Goal: Task Accomplishment & Management: Complete application form

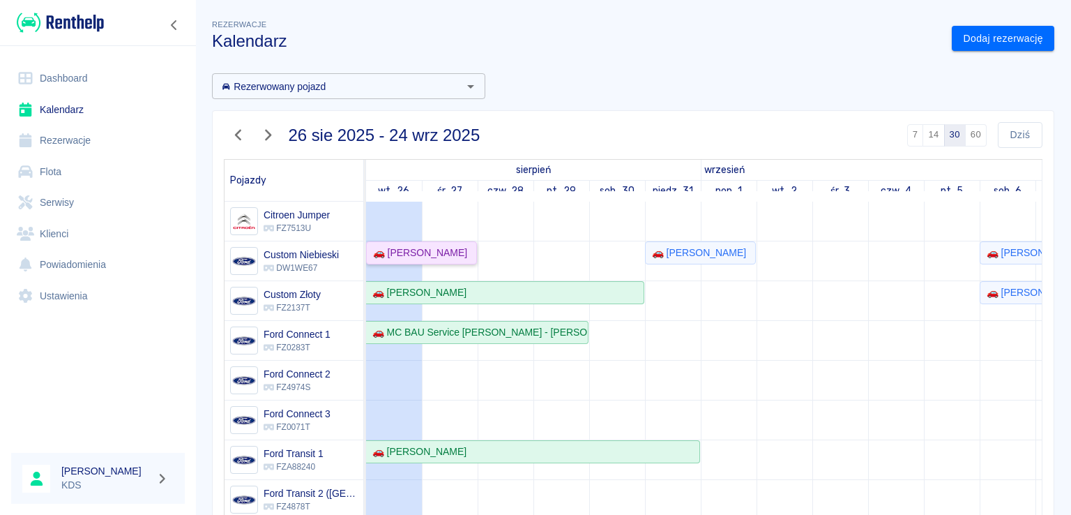
click at [420, 248] on div "🚗 [PERSON_NAME]" at bounding box center [418, 252] width 100 height 15
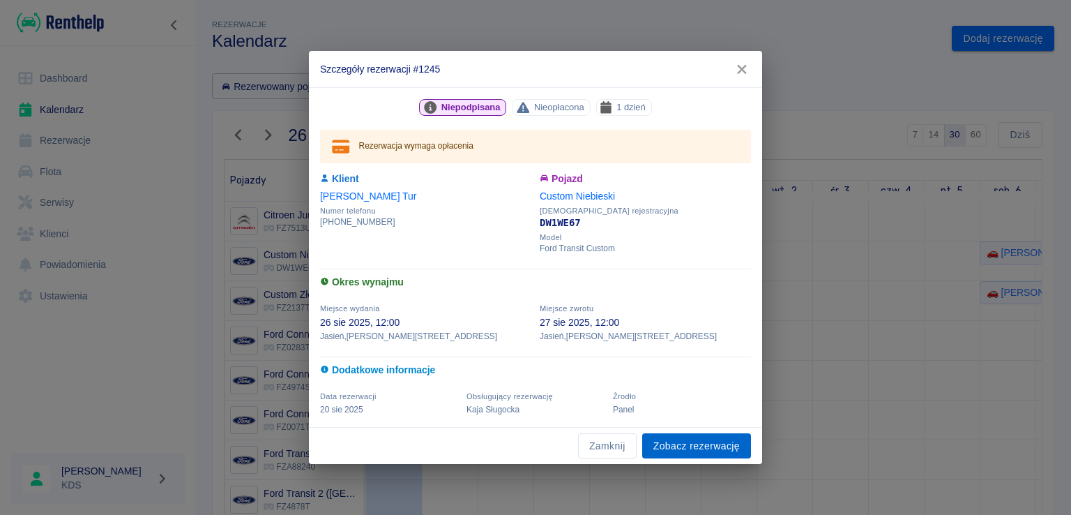
click at [692, 437] on link "Zobacz rezerwację" at bounding box center [696, 446] width 109 height 26
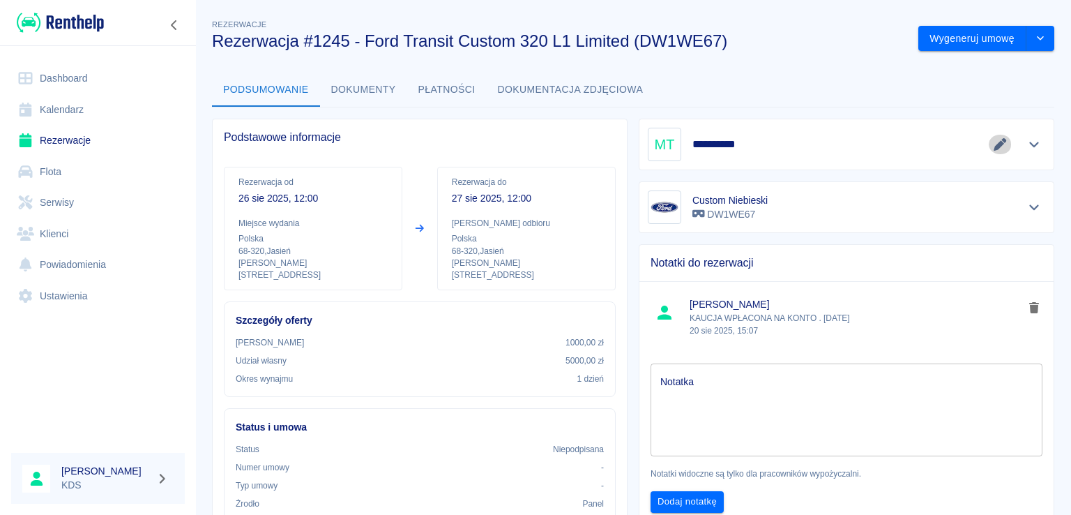
click at [992, 146] on icon "Edytuj dane" at bounding box center [1000, 144] width 16 height 13
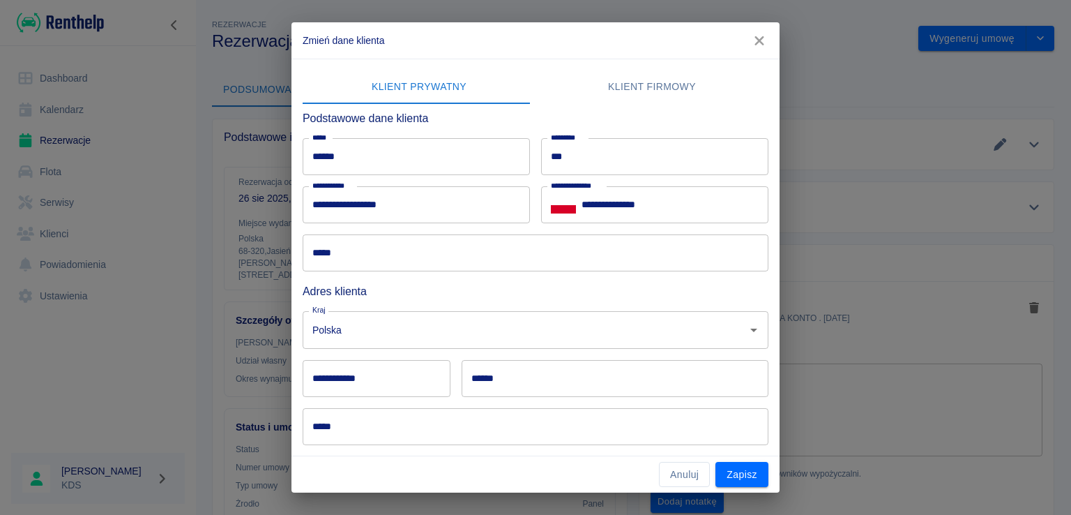
click at [764, 34] on icon "button" at bounding box center [759, 40] width 18 height 15
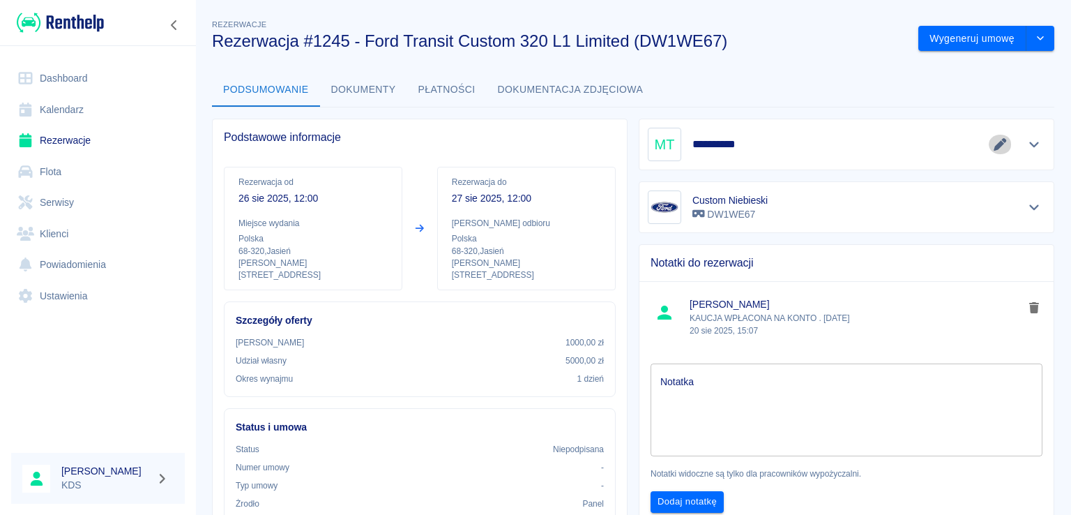
click at [992, 145] on icon "Edytuj dane" at bounding box center [1000, 144] width 16 height 13
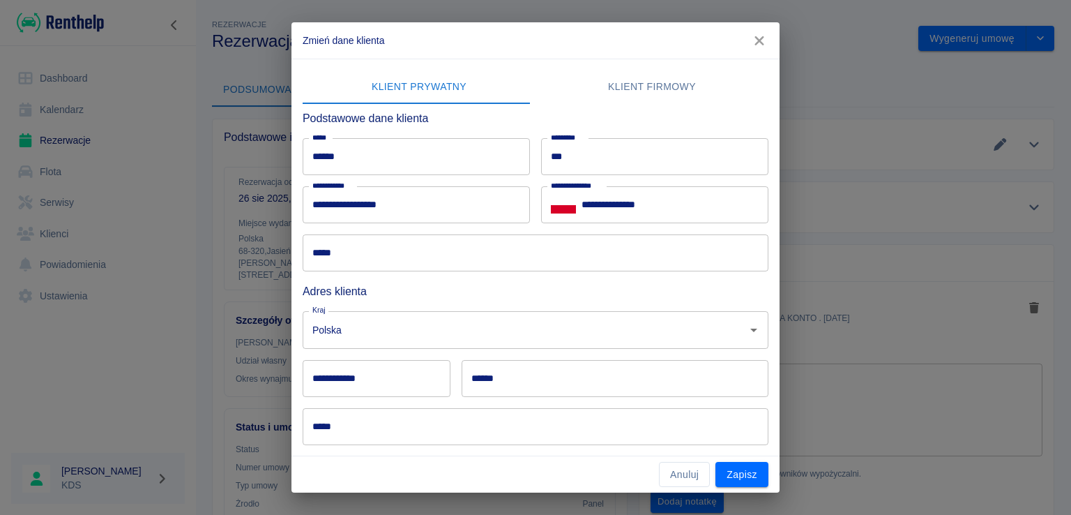
click at [399, 250] on input "*****" at bounding box center [536, 252] width 466 height 37
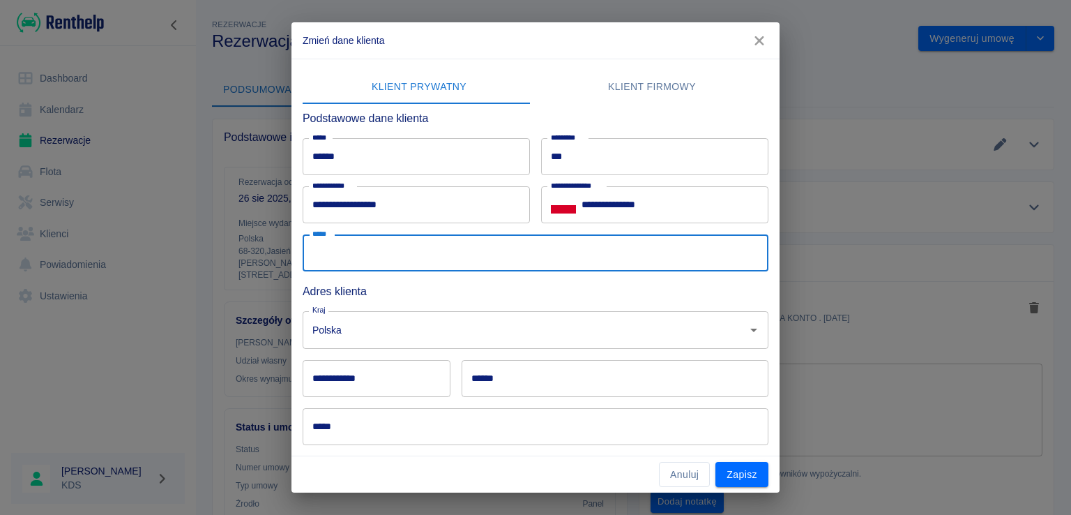
click at [356, 379] on input "**********" at bounding box center [377, 378] width 148 height 37
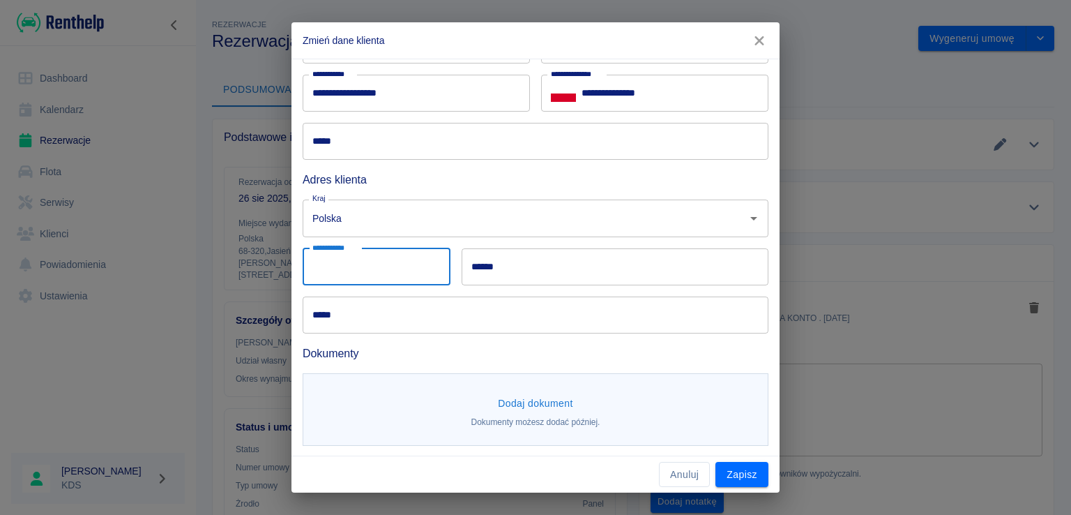
scroll to position [113, 0]
click at [512, 405] on button "Dodaj dokument" at bounding box center [535, 402] width 86 height 26
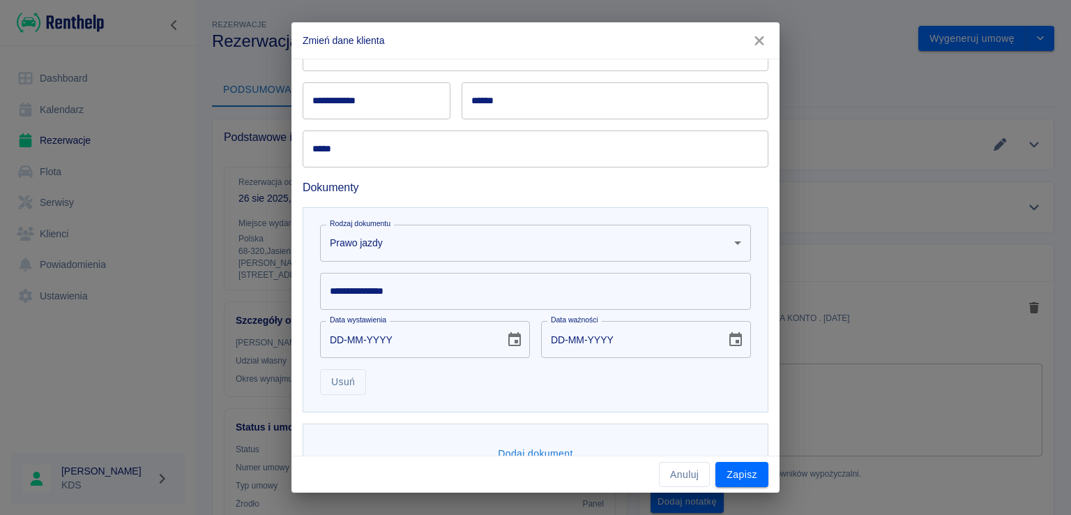
scroll to position [316, 0]
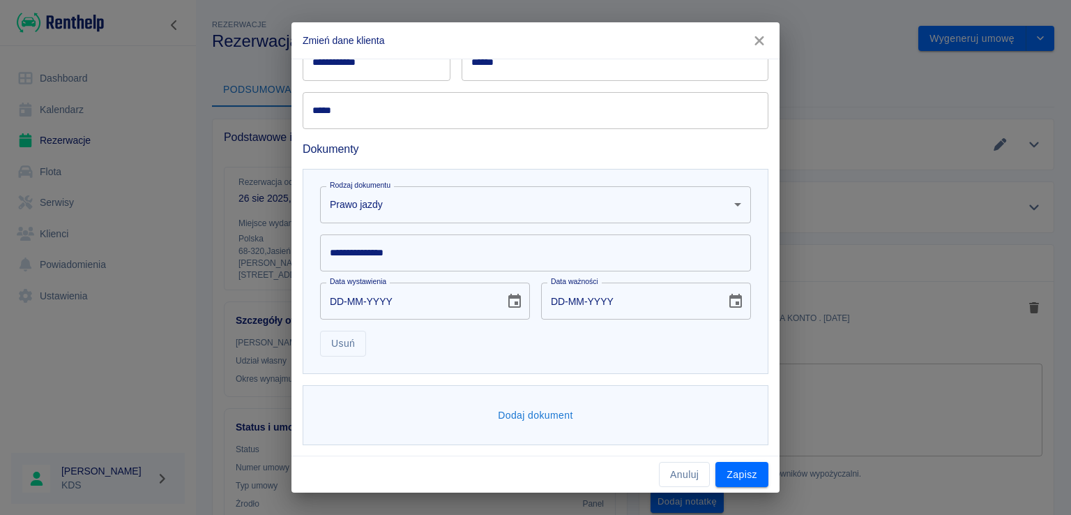
click at [553, 414] on button "Dodaj dokument" at bounding box center [535, 415] width 86 height 26
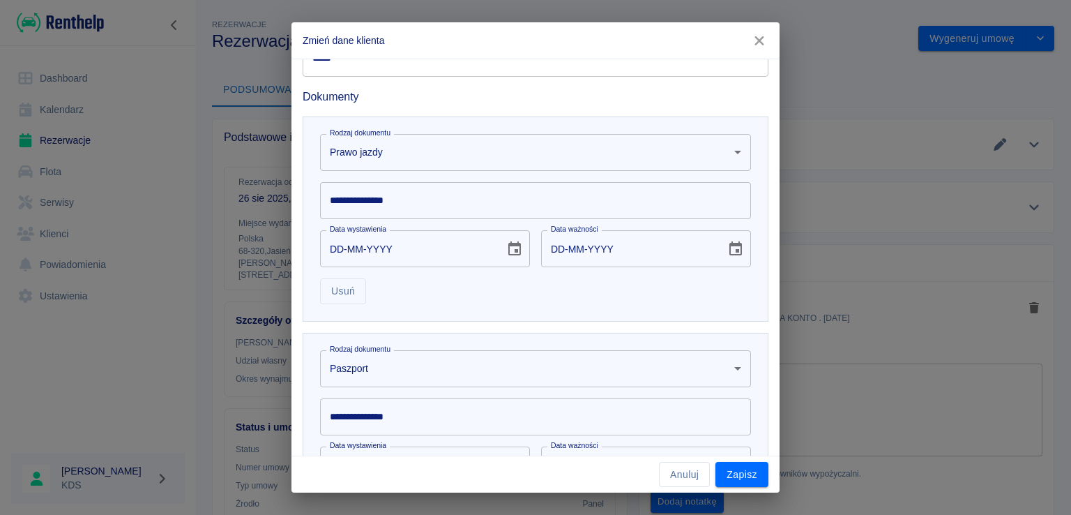
scroll to position [525, 0]
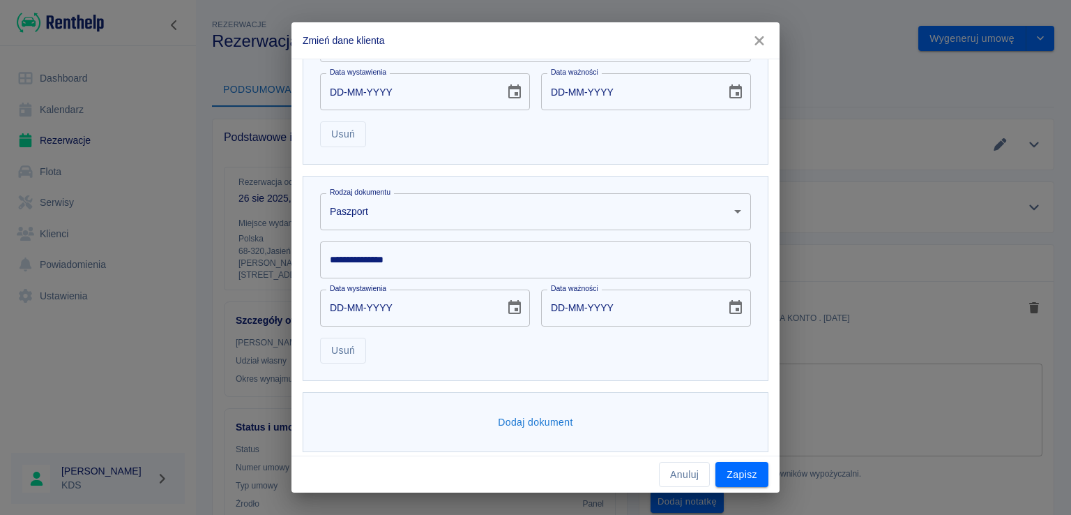
click at [401, 215] on body "**********" at bounding box center [535, 257] width 1071 height 515
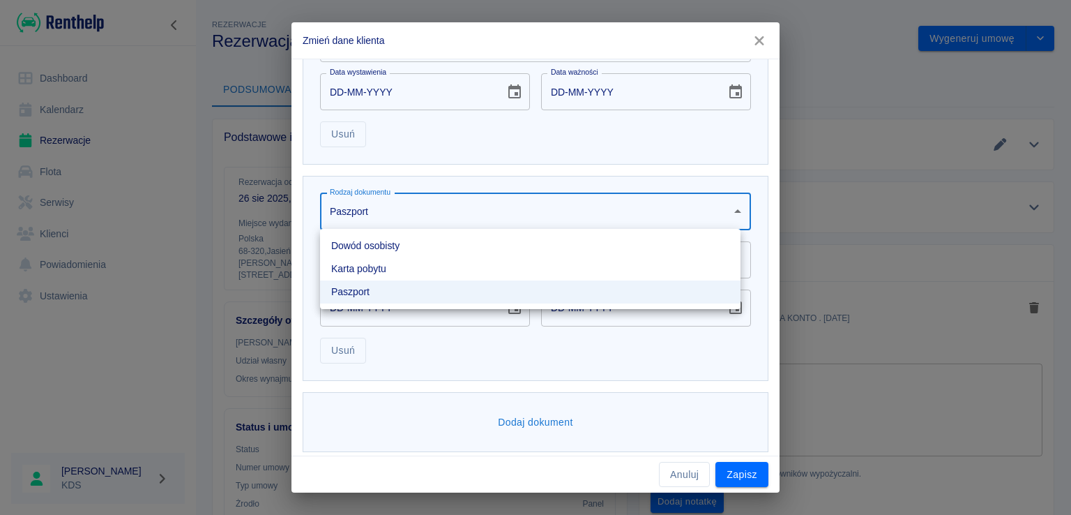
click at [379, 249] on li "Dowód osobisty" at bounding box center [530, 245] width 421 height 23
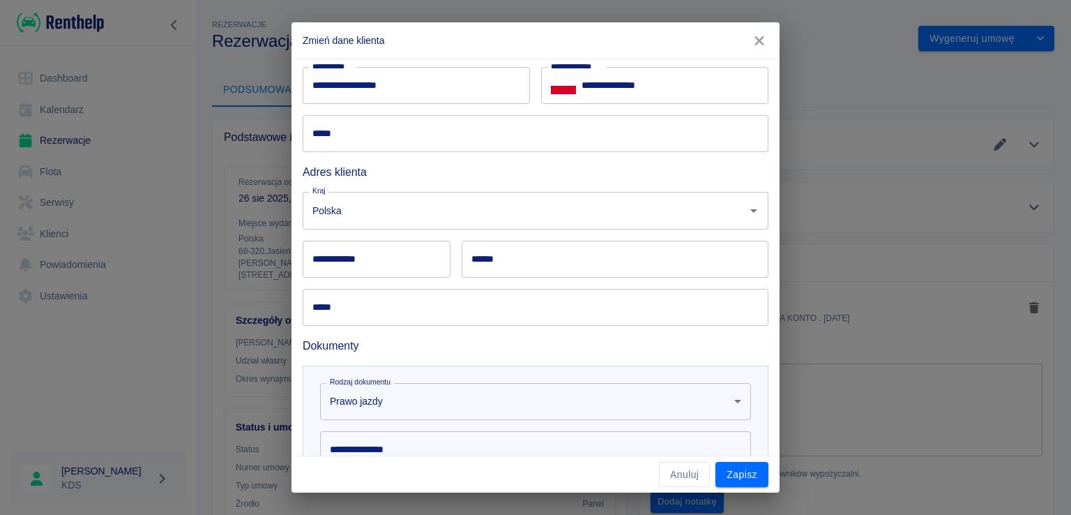
scroll to position [37, 0]
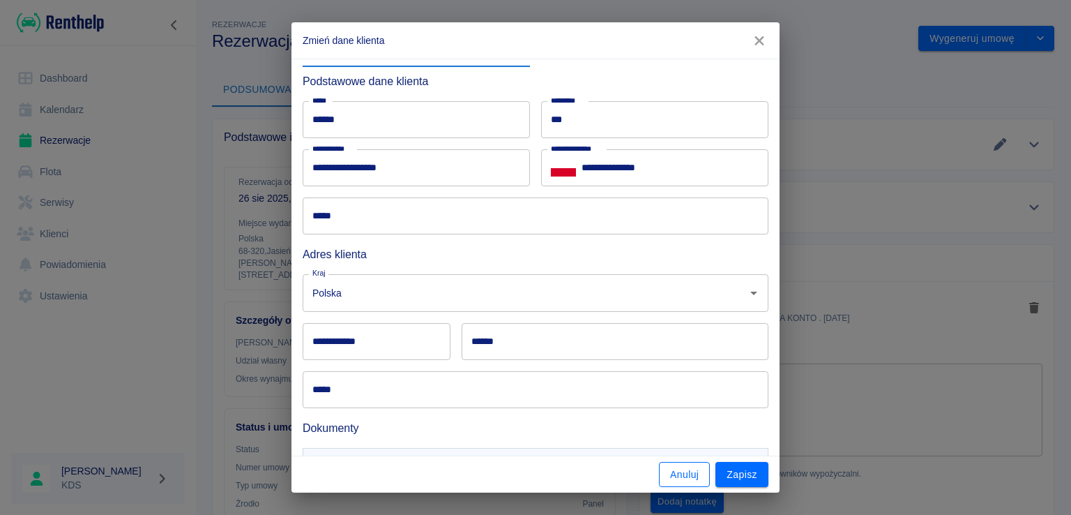
click at [689, 479] on button "Anuluj" at bounding box center [684, 475] width 51 height 26
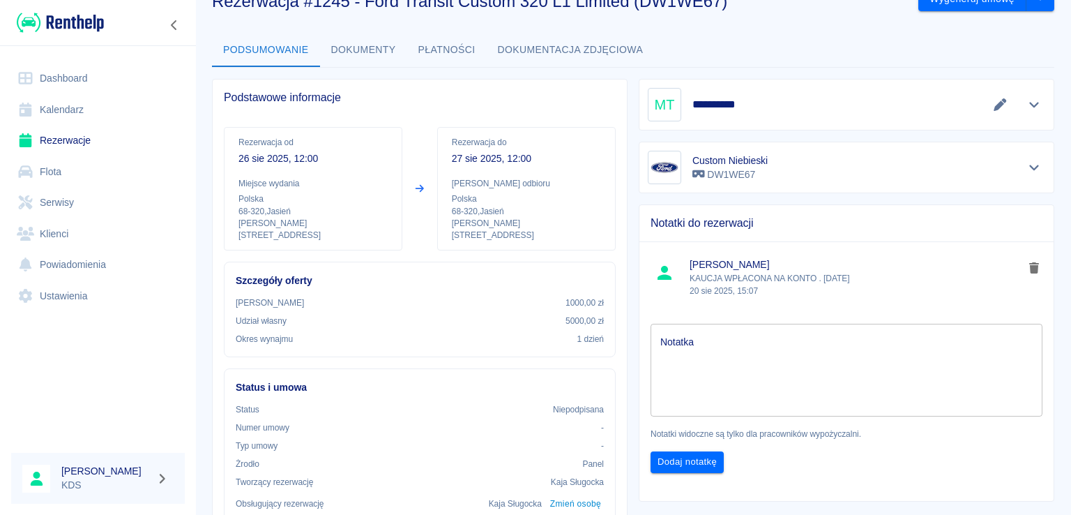
scroll to position [0, 0]
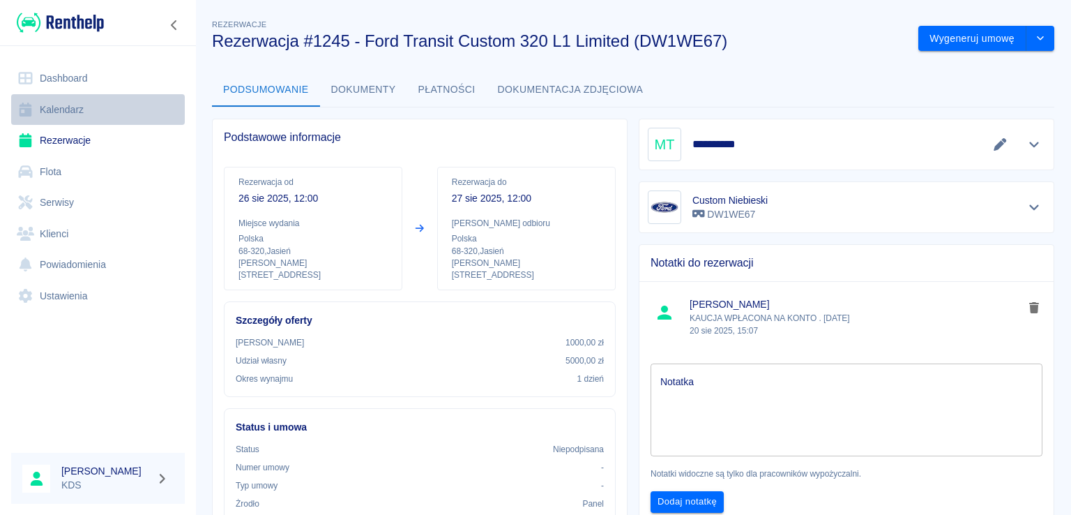
click at [63, 110] on link "Kalendarz" at bounding box center [98, 109] width 174 height 31
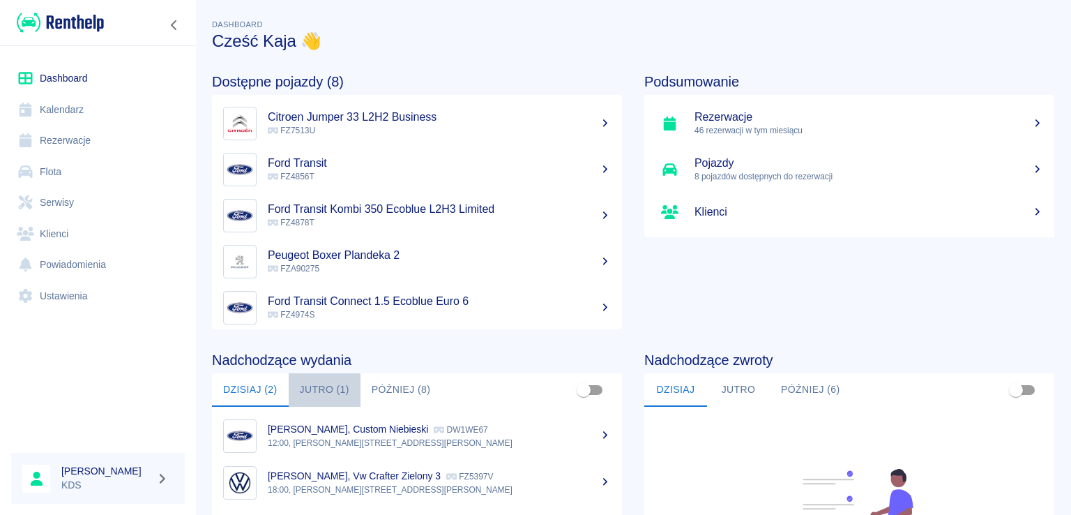
drag, startPoint x: 321, startPoint y: 387, endPoint x: 307, endPoint y: 390, distance: 14.2
click at [320, 387] on button "Jutro (1)" at bounding box center [325, 389] width 72 height 33
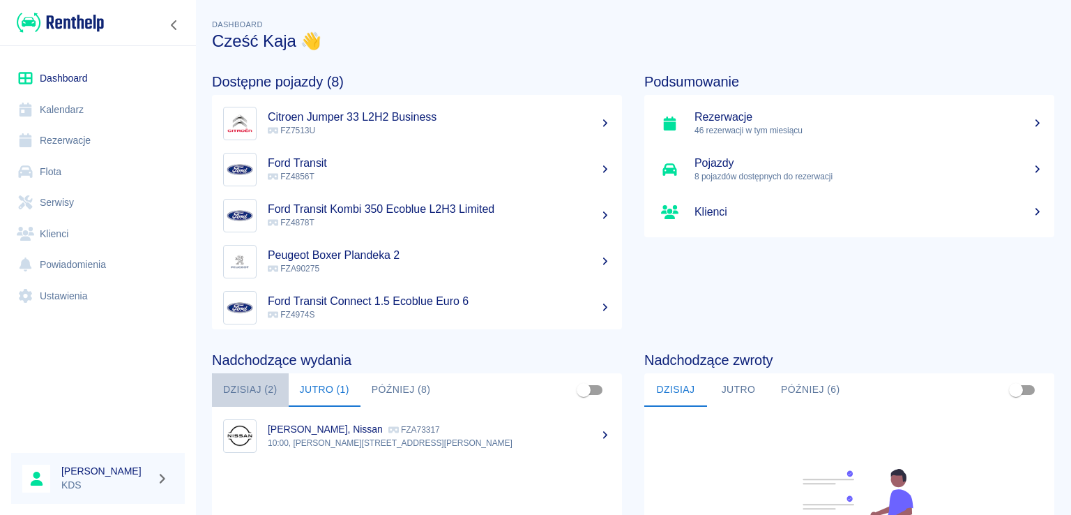
click at [266, 391] on button "Dzisiaj (2)" at bounding box center [250, 389] width 77 height 33
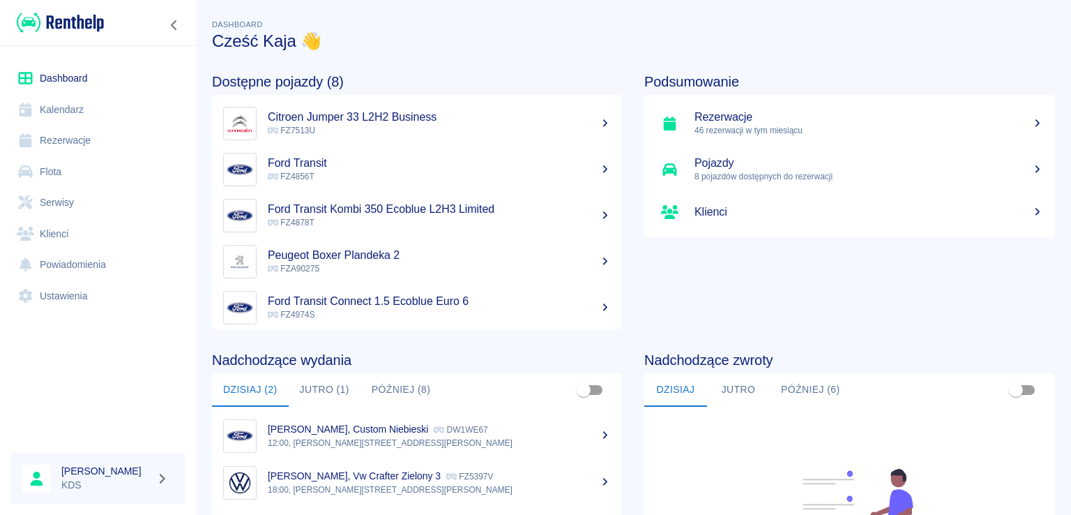
click at [43, 113] on link "Kalendarz" at bounding box center [98, 109] width 174 height 31
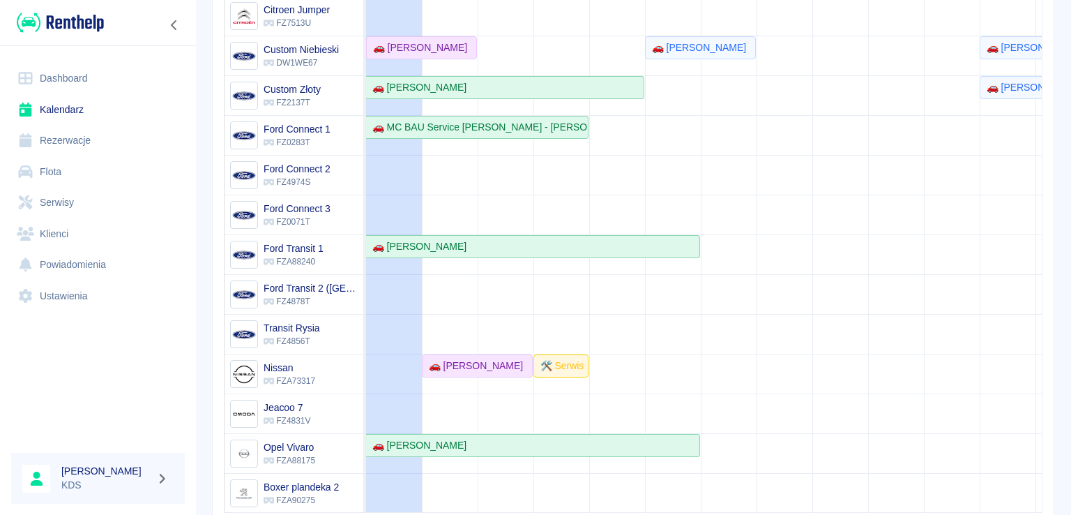
scroll to position [121, 0]
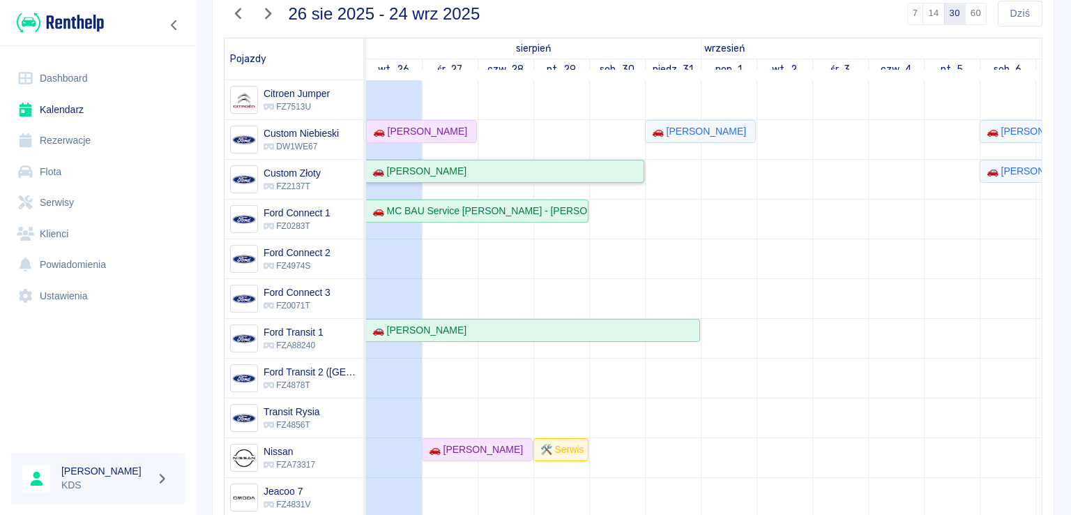
click at [483, 172] on div "🚗 [PERSON_NAME]" at bounding box center [505, 171] width 276 height 15
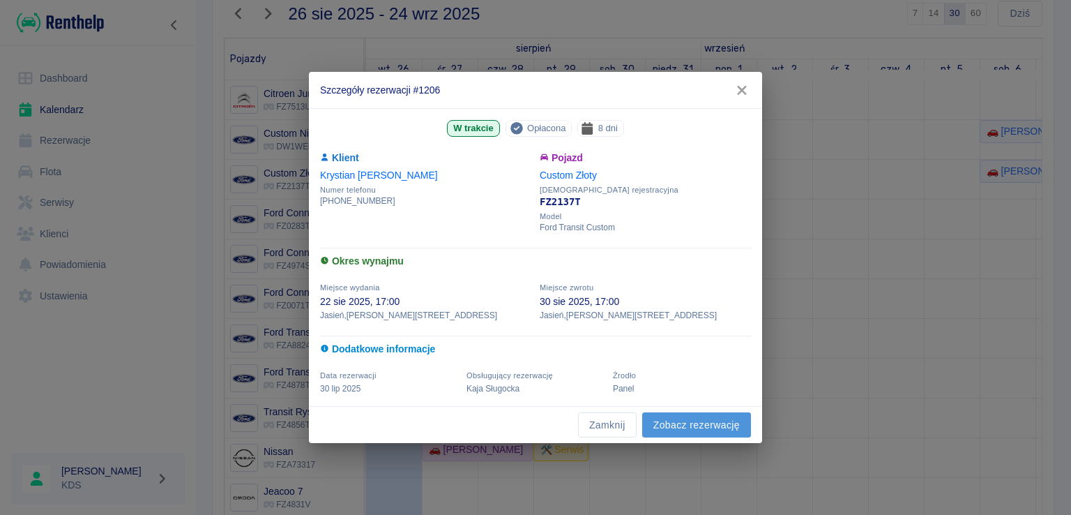
click at [683, 430] on link "Zobacz rezerwację" at bounding box center [696, 425] width 109 height 26
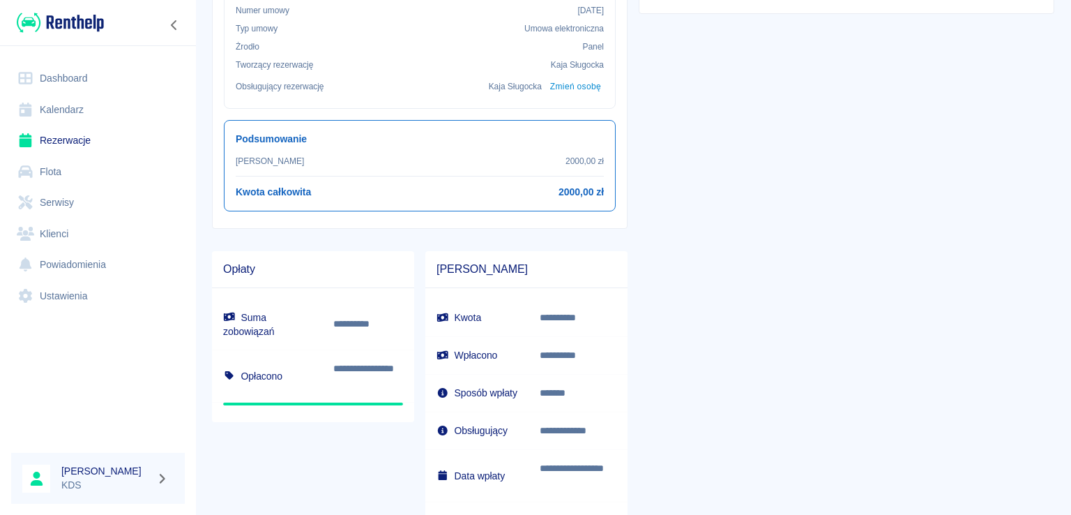
scroll to position [488, 0]
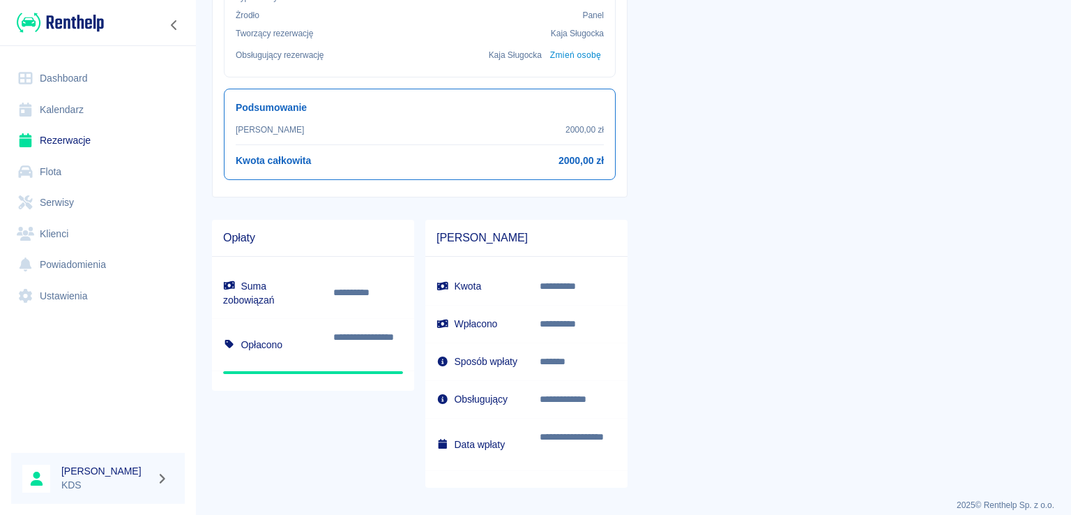
click at [73, 110] on link "Kalendarz" at bounding box center [98, 109] width 174 height 31
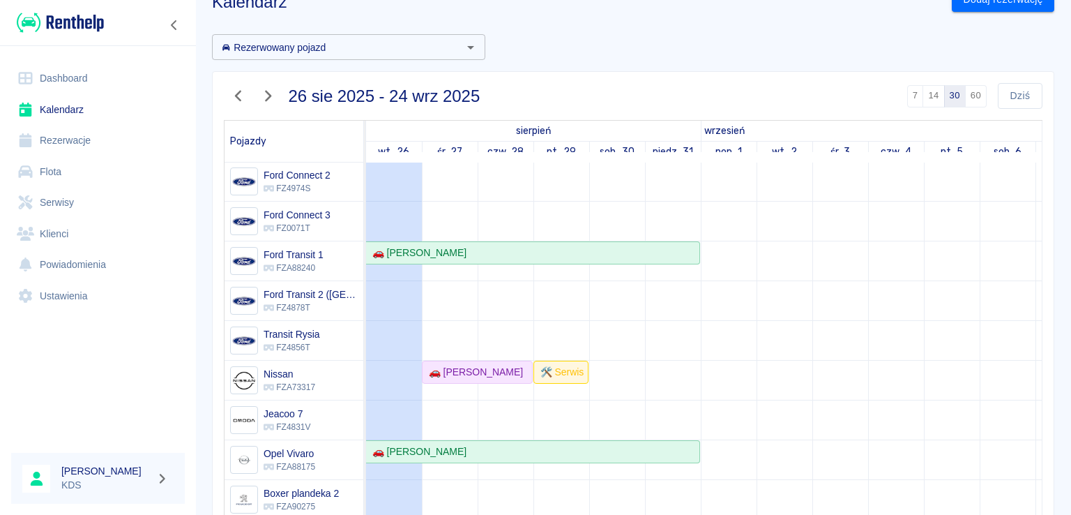
scroll to position [70, 0]
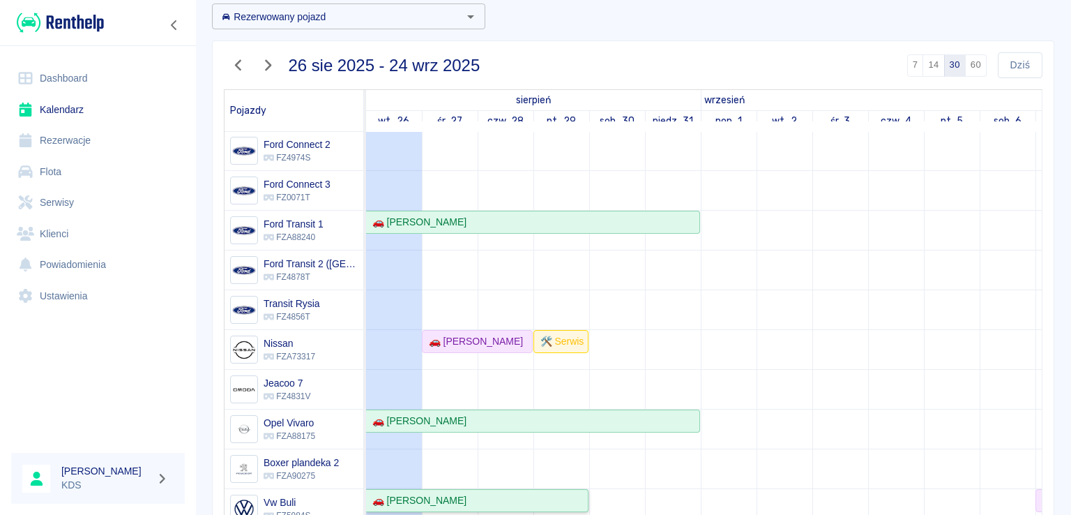
click at [439, 493] on div "🚗 [PERSON_NAME]" at bounding box center [417, 500] width 100 height 15
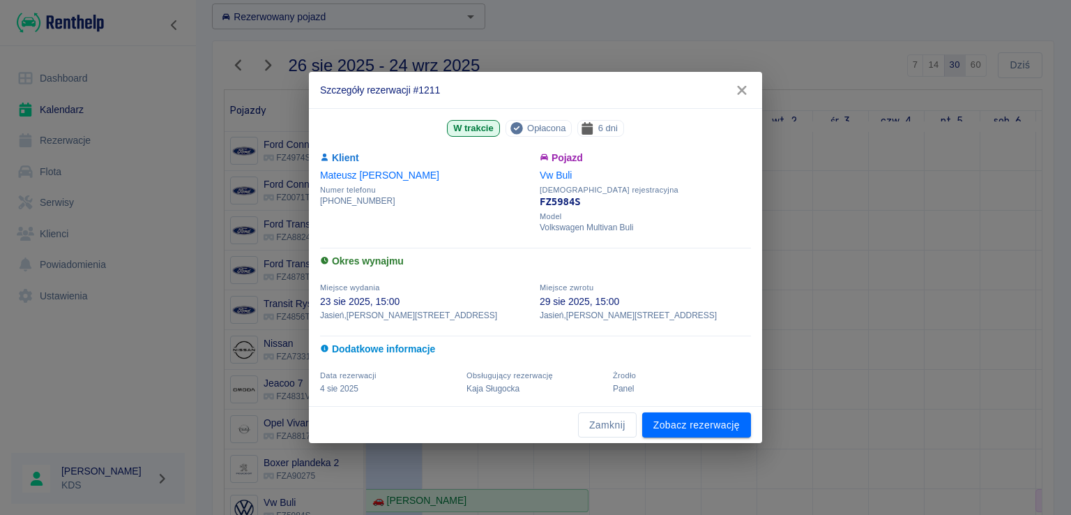
drag, startPoint x: 626, startPoint y: 426, endPoint x: 625, endPoint y: 411, distance: 15.4
click at [626, 426] on button "Zamknij" at bounding box center [607, 425] width 59 height 26
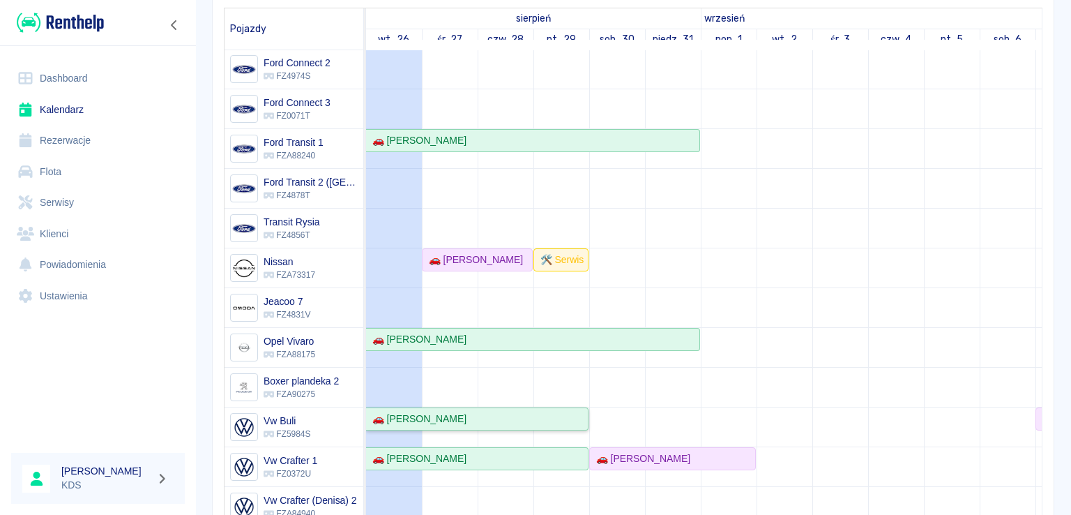
scroll to position [261, 0]
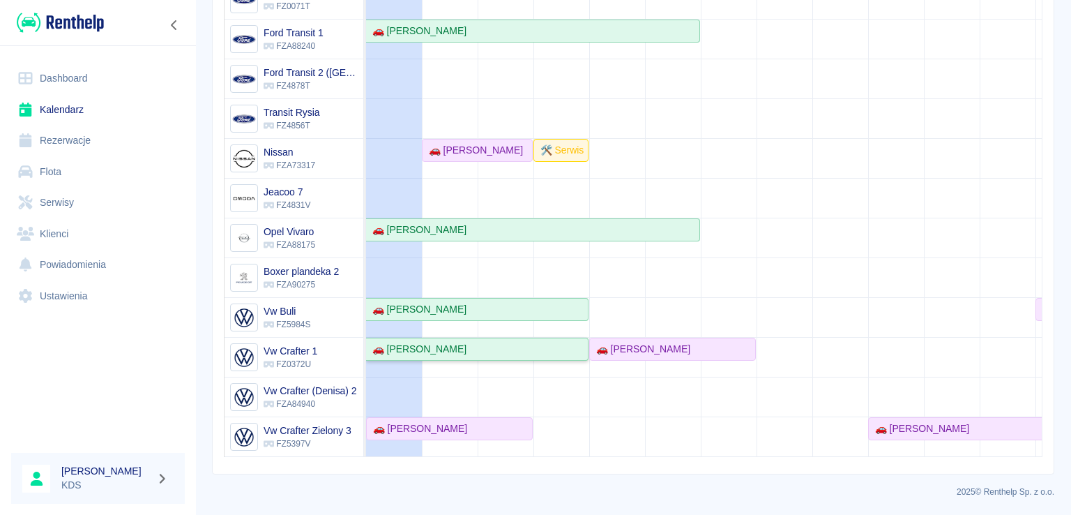
click at [467, 342] on div "🚗 [PERSON_NAME]" at bounding box center [417, 349] width 100 height 15
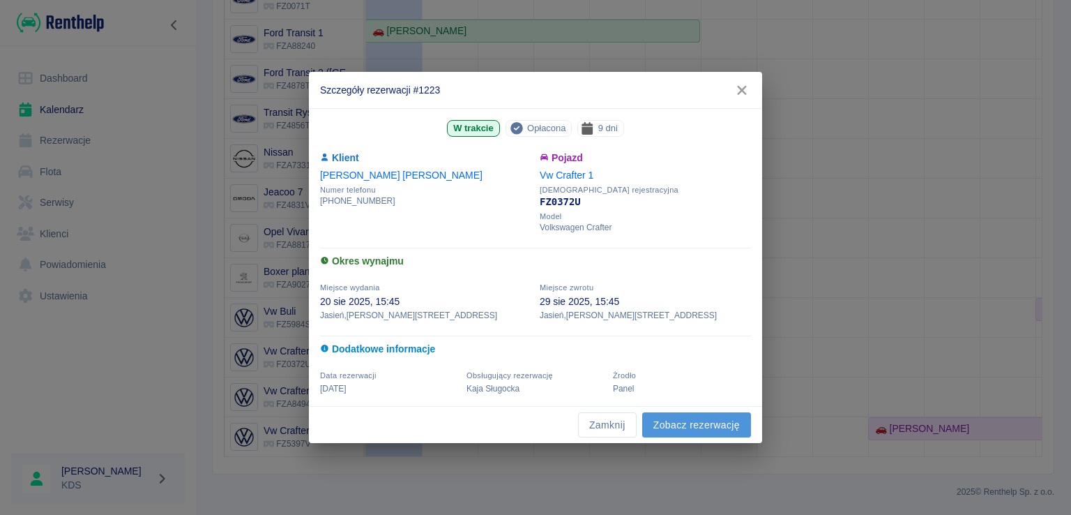
click at [666, 421] on link "Zobacz rezerwację" at bounding box center [696, 425] width 109 height 26
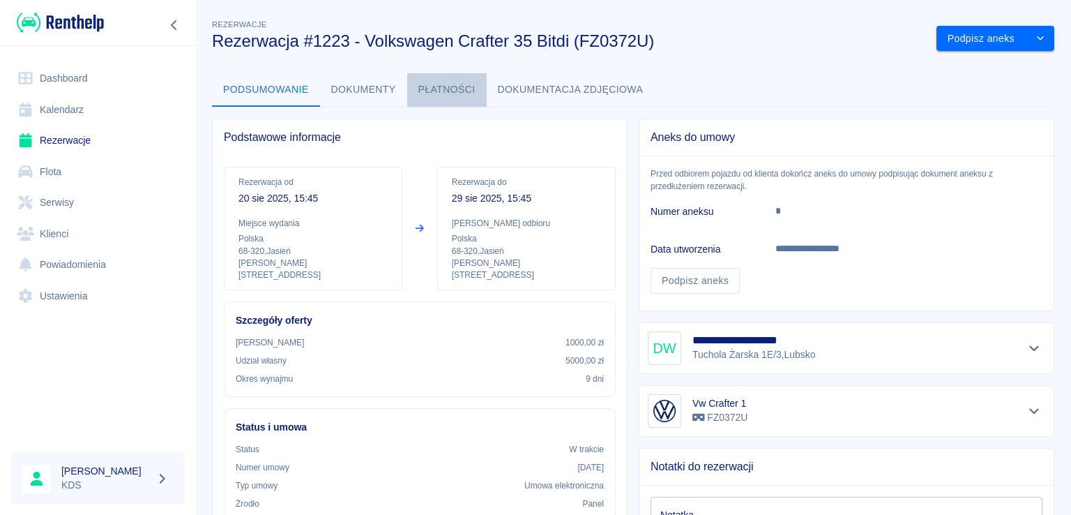
drag, startPoint x: 449, startPoint y: 84, endPoint x: 644, endPoint y: 103, distance: 196.2
click at [449, 84] on button "Płatności" at bounding box center [447, 89] width 80 height 33
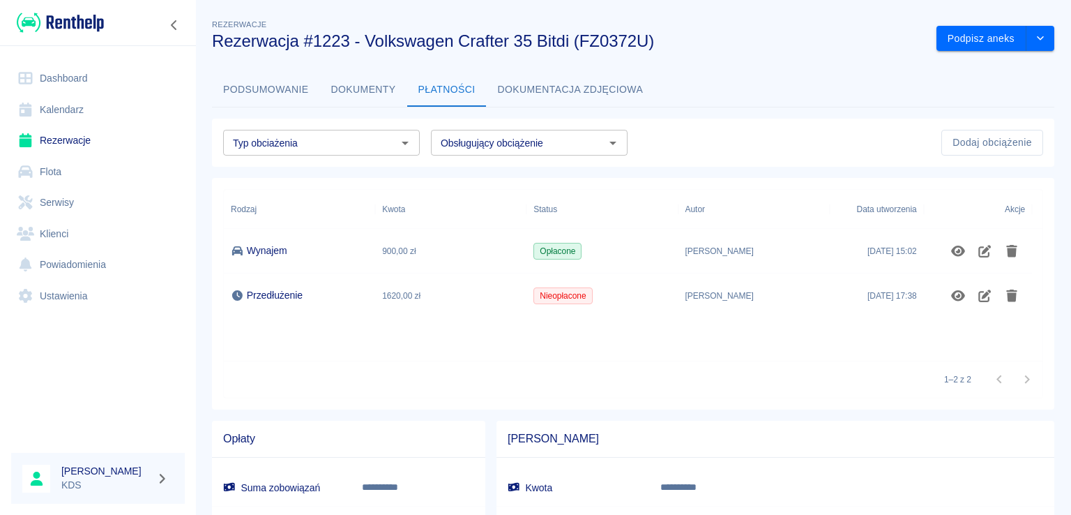
click at [784, 249] on div "[PERSON_NAME]" at bounding box center [754, 251] width 151 height 45
click at [70, 110] on link "Kalendarz" at bounding box center [98, 109] width 174 height 31
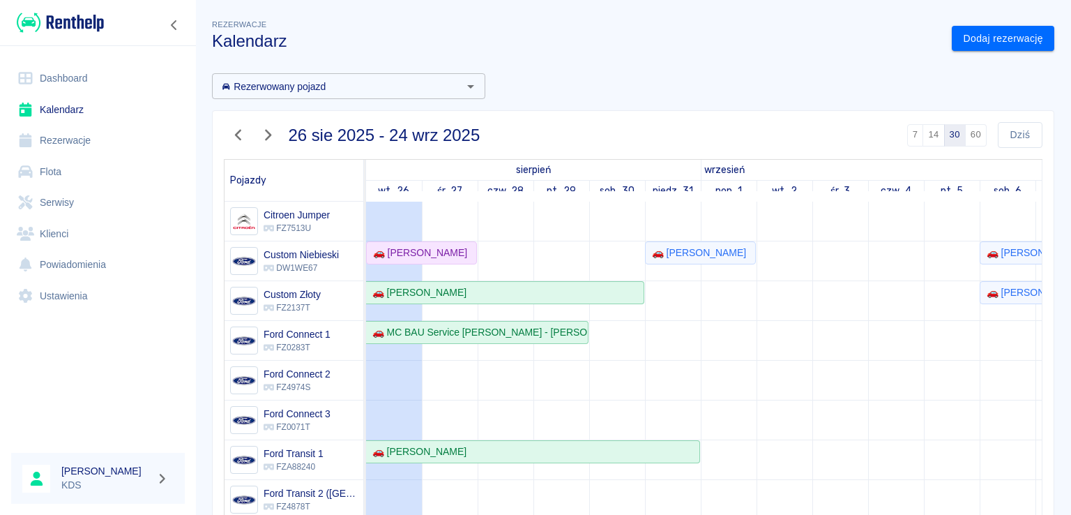
click at [77, 200] on link "Serwisy" at bounding box center [98, 202] width 174 height 31
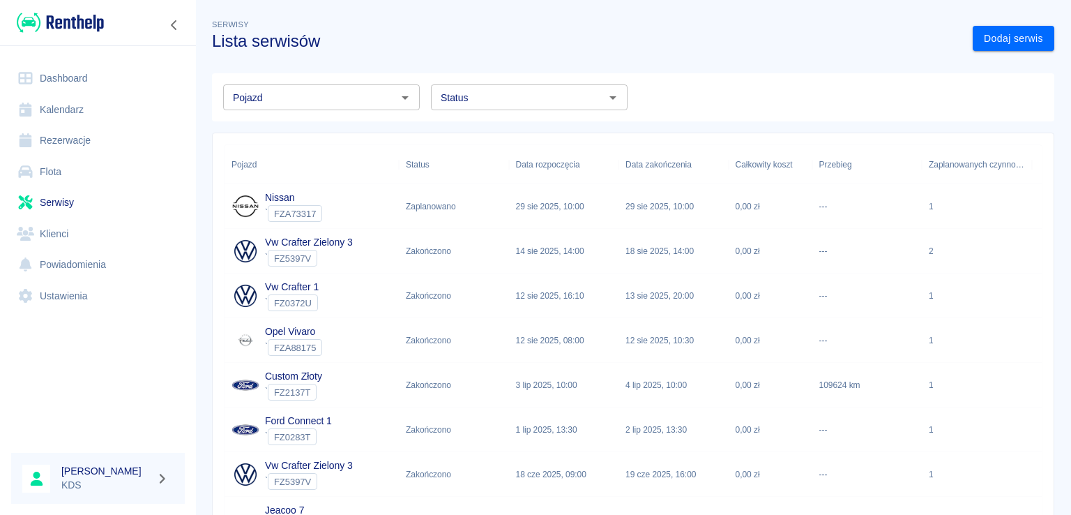
click at [75, 229] on link "Klienci" at bounding box center [98, 233] width 174 height 31
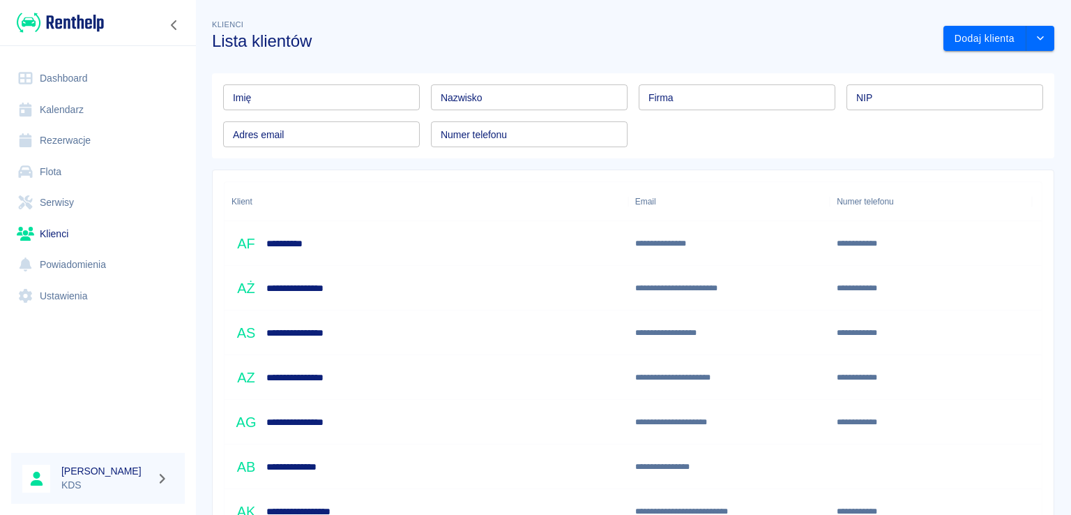
click at [322, 89] on input "Imię" at bounding box center [321, 97] width 197 height 26
click at [466, 103] on input "Nazwisko" at bounding box center [529, 97] width 197 height 26
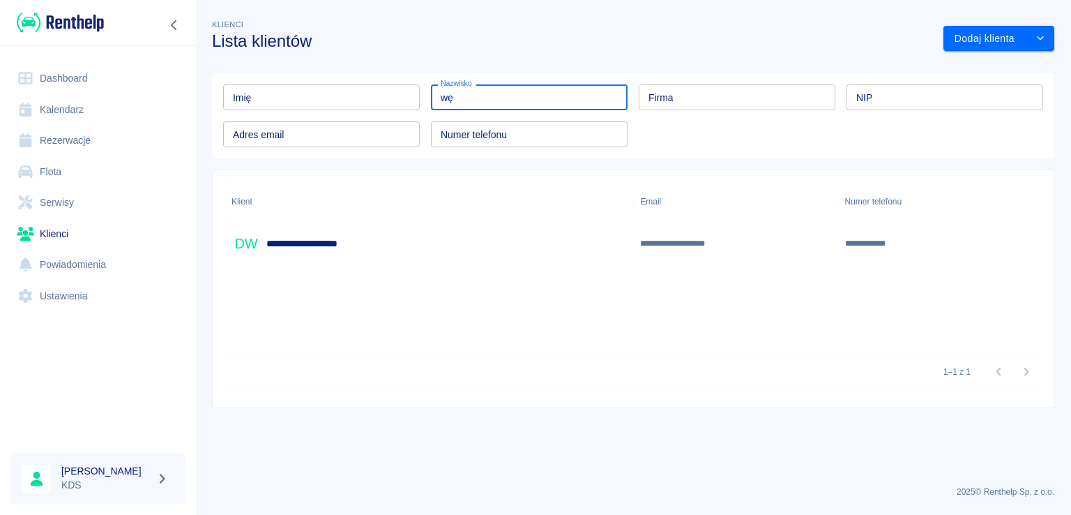
type input "wę"
click at [433, 239] on div "**********" at bounding box center [429, 243] width 409 height 45
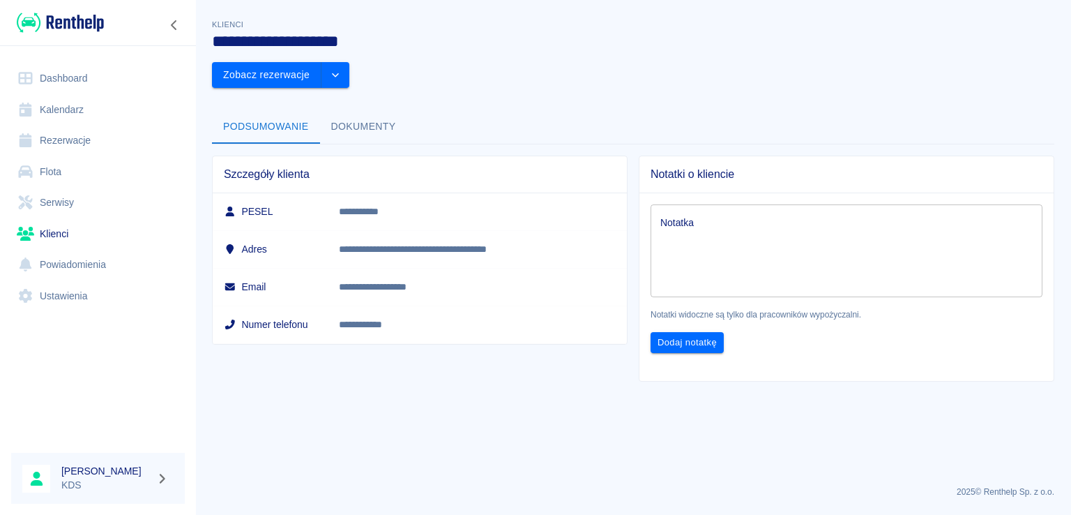
click at [354, 110] on button "Dokumenty" at bounding box center [363, 126] width 87 height 33
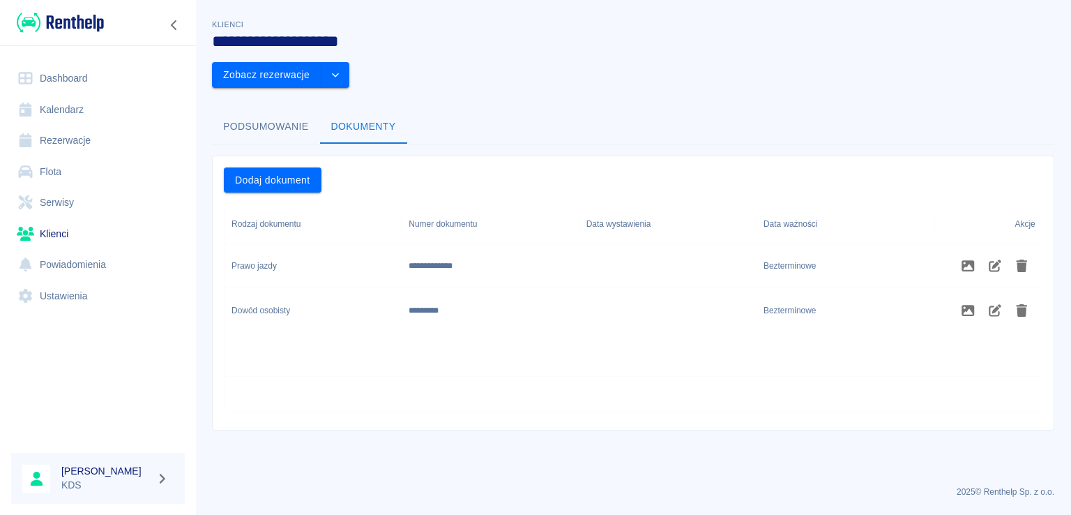
click at [292, 110] on button "Podsumowanie" at bounding box center [266, 126] width 108 height 33
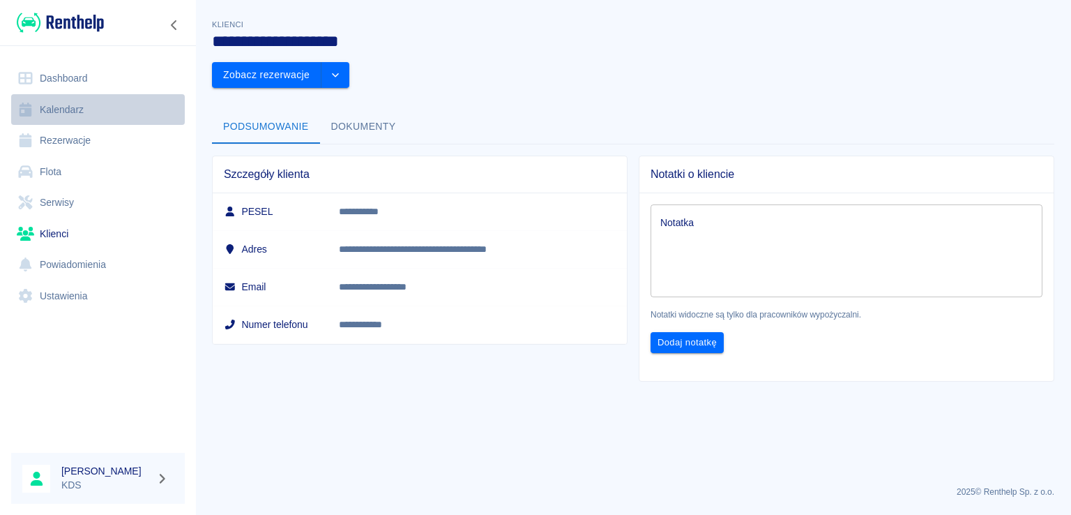
click at [64, 116] on link "Kalendarz" at bounding box center [98, 109] width 174 height 31
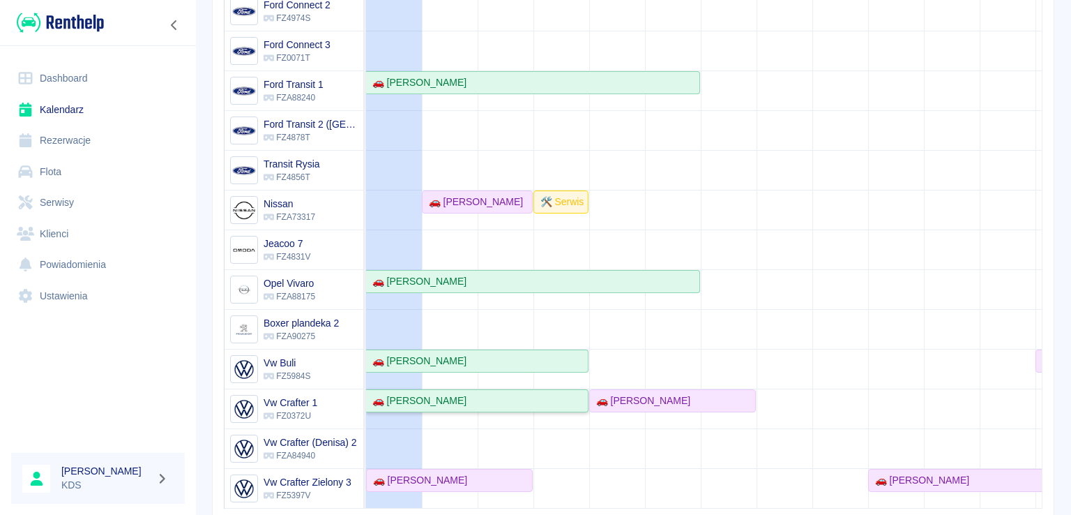
click at [467, 393] on div "🚗 [PERSON_NAME]" at bounding box center [417, 400] width 100 height 15
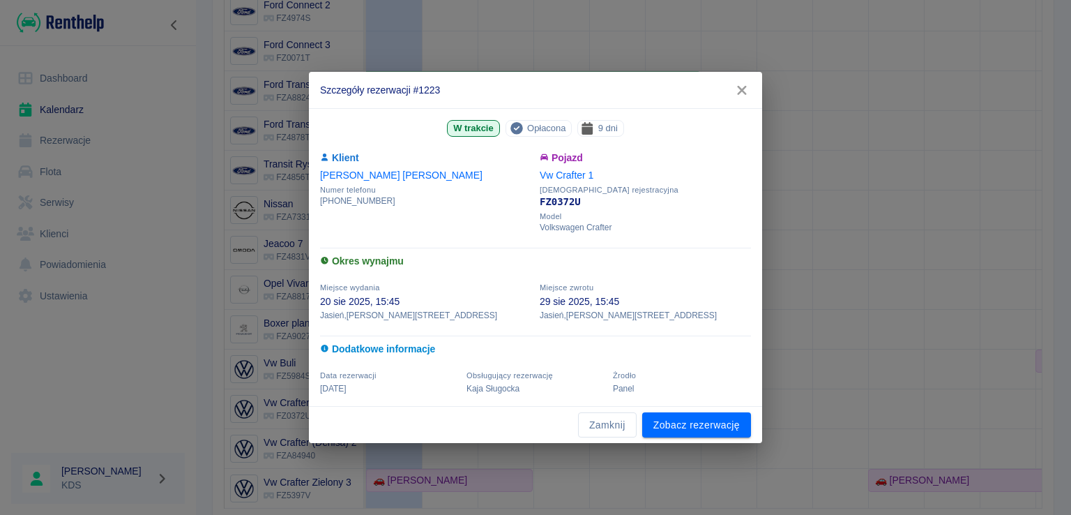
drag, startPoint x: 605, startPoint y: 126, endPoint x: 657, endPoint y: 199, distance: 89.0
click at [611, 127] on span "9 dni" at bounding box center [608, 128] width 31 height 15
click at [714, 414] on link "Zobacz rezerwację" at bounding box center [696, 425] width 109 height 26
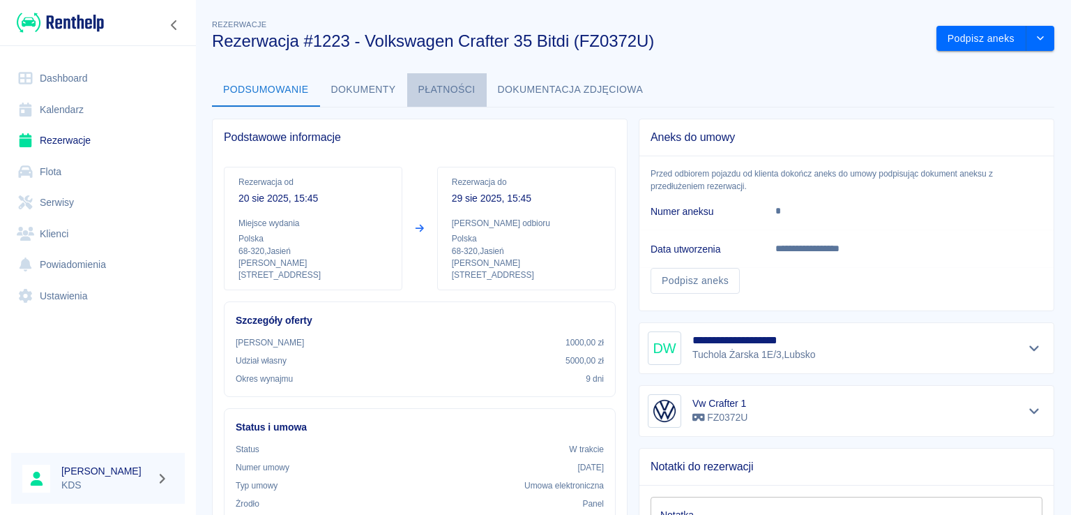
drag, startPoint x: 452, startPoint y: 80, endPoint x: 552, endPoint y: 93, distance: 100.5
click at [453, 80] on button "Płatności" at bounding box center [447, 89] width 80 height 33
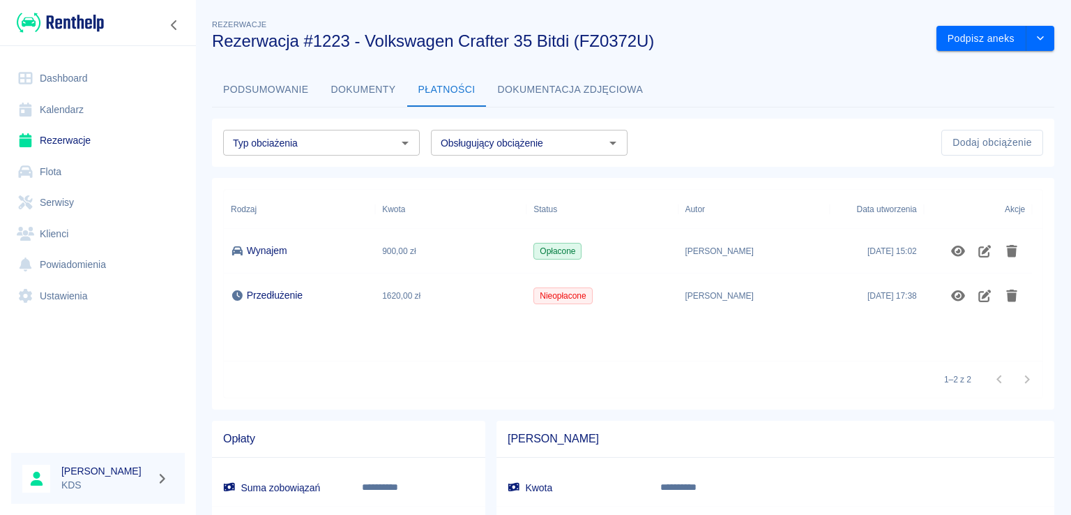
click at [385, 90] on button "Dokumenty" at bounding box center [363, 89] width 87 height 33
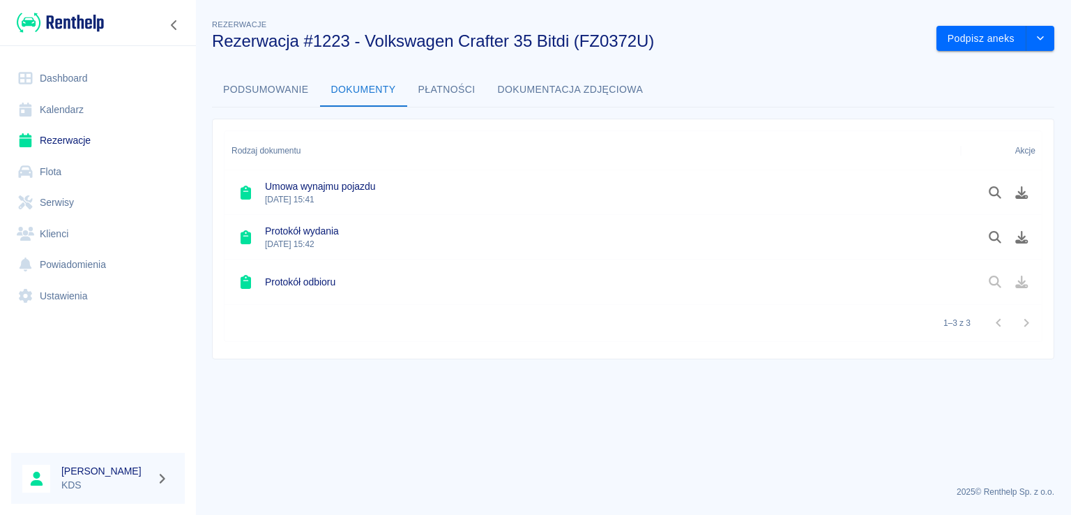
click at [444, 90] on button "Płatności" at bounding box center [447, 89] width 80 height 33
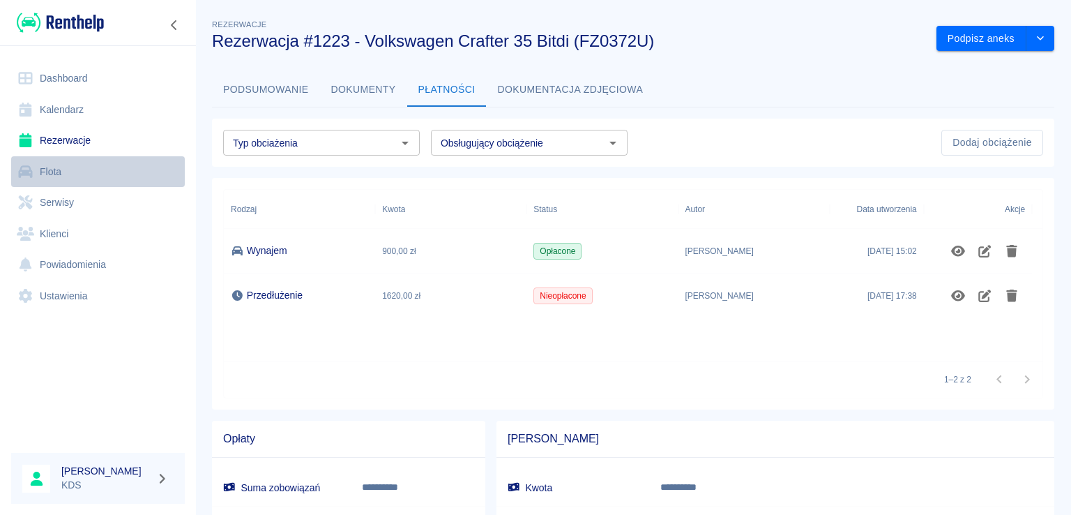
click at [92, 176] on link "Flota" at bounding box center [98, 171] width 174 height 31
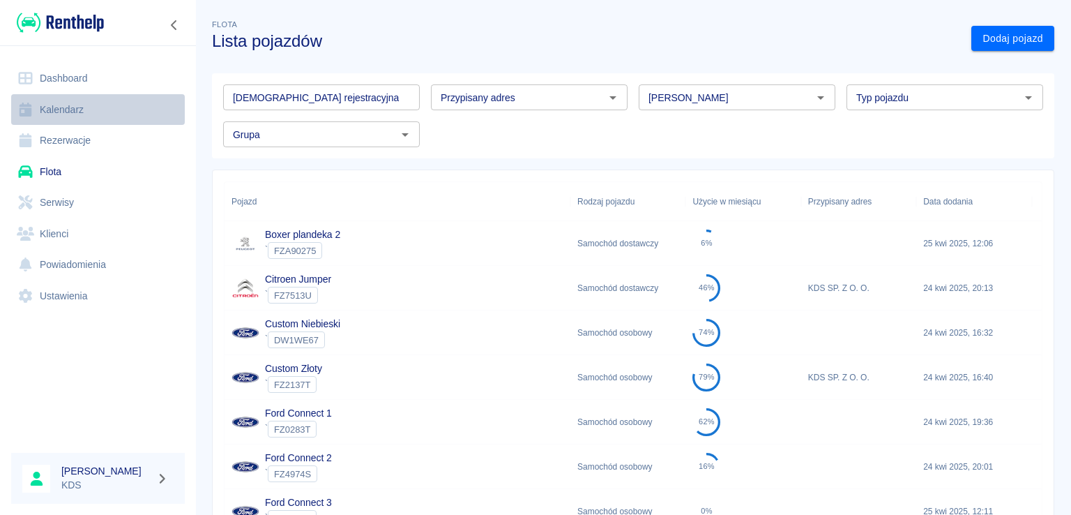
click at [64, 116] on link "Kalendarz" at bounding box center [98, 109] width 174 height 31
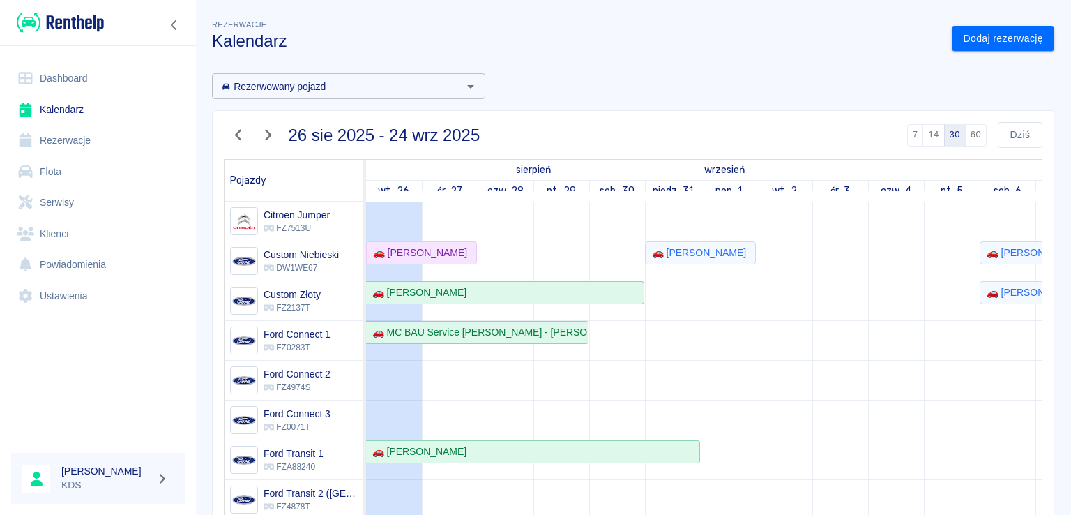
click at [240, 130] on icon "button" at bounding box center [238, 135] width 6 height 11
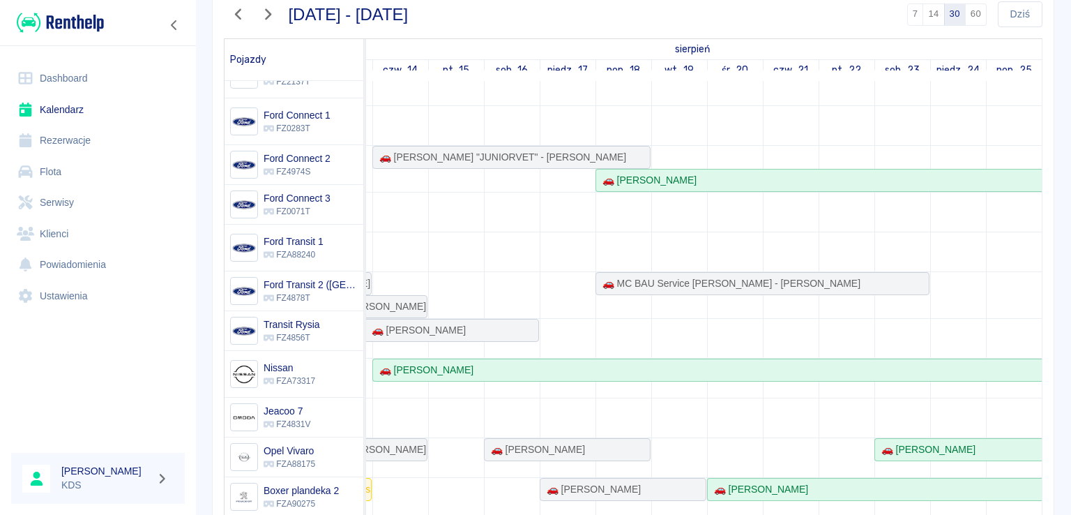
scroll to position [202, 0]
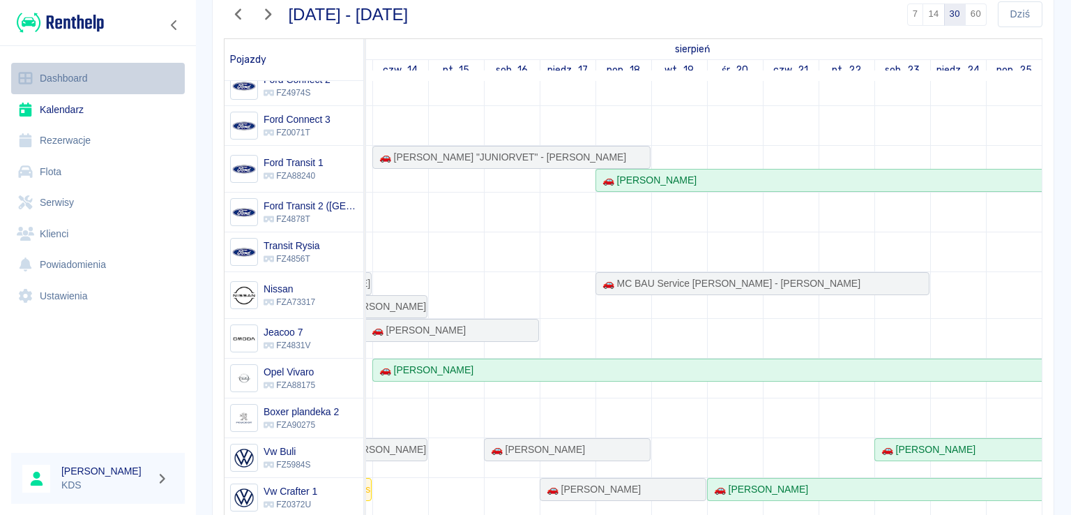
click at [123, 75] on link "Dashboard" at bounding box center [98, 78] width 174 height 31
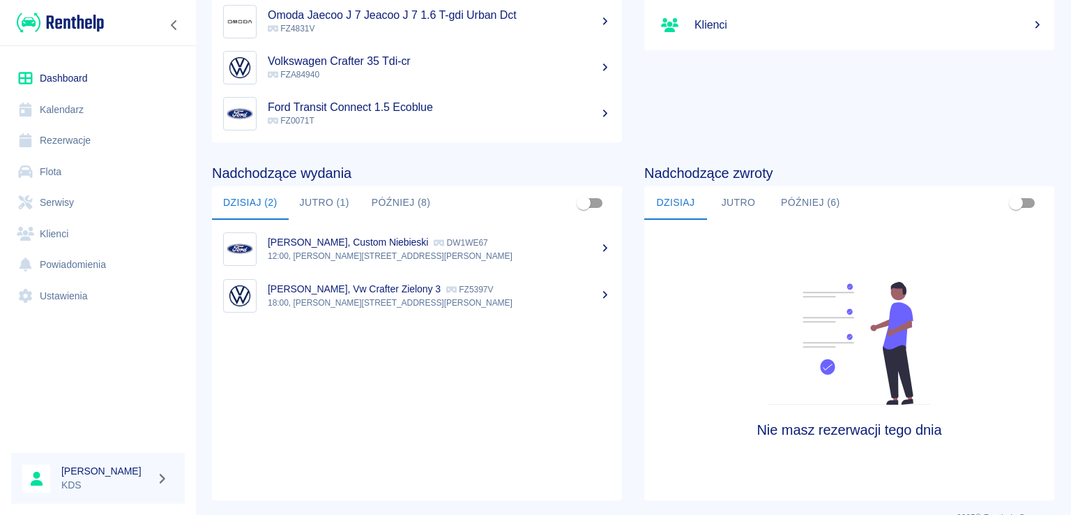
scroll to position [209, 0]
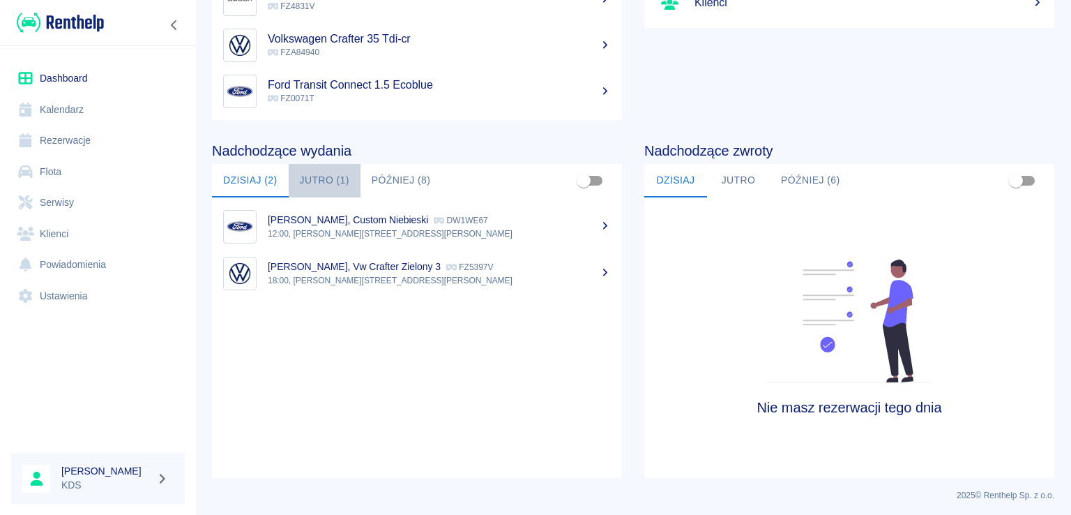
click at [347, 179] on button "Jutro (1)" at bounding box center [325, 180] width 72 height 33
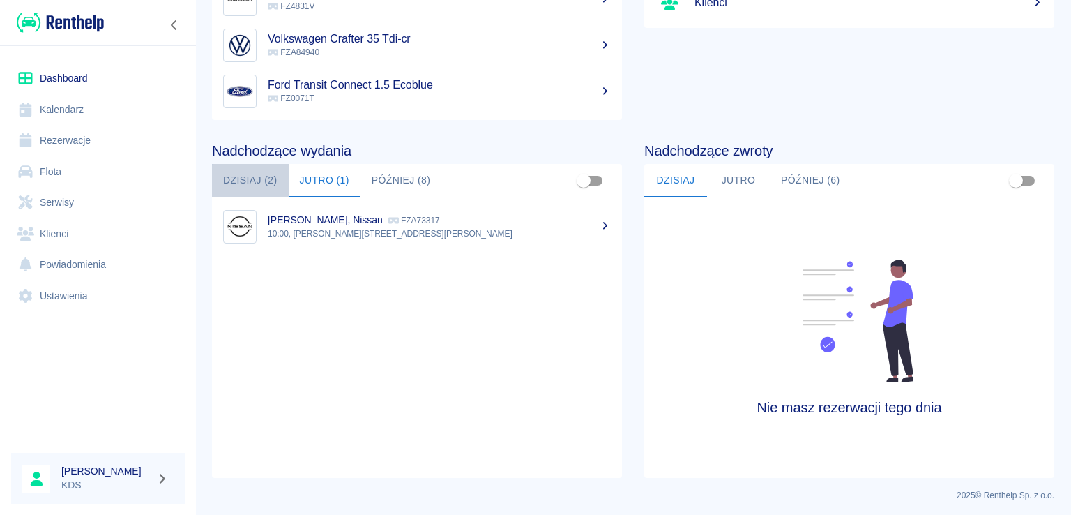
click at [256, 180] on button "Dzisiaj (2)" at bounding box center [250, 180] width 77 height 33
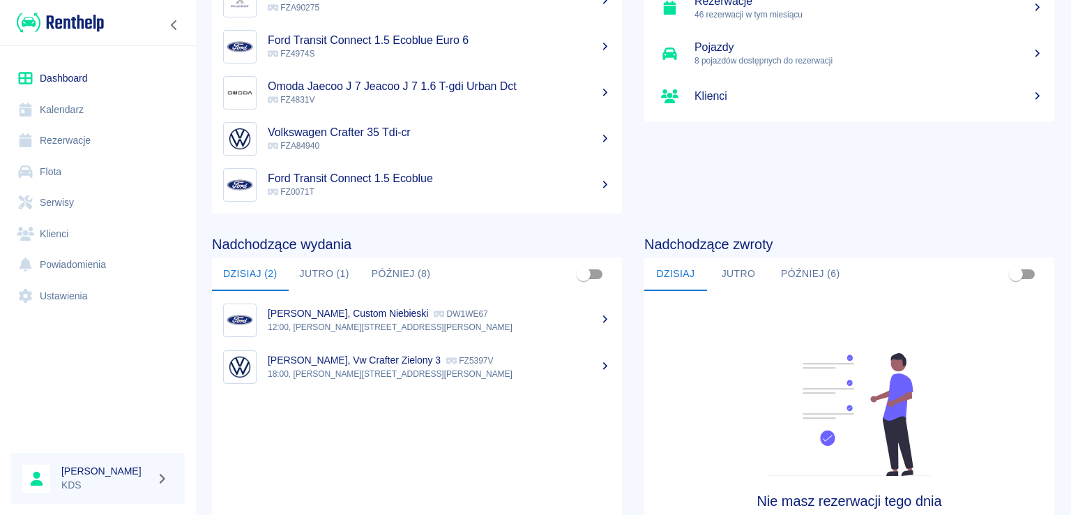
scroll to position [0, 0]
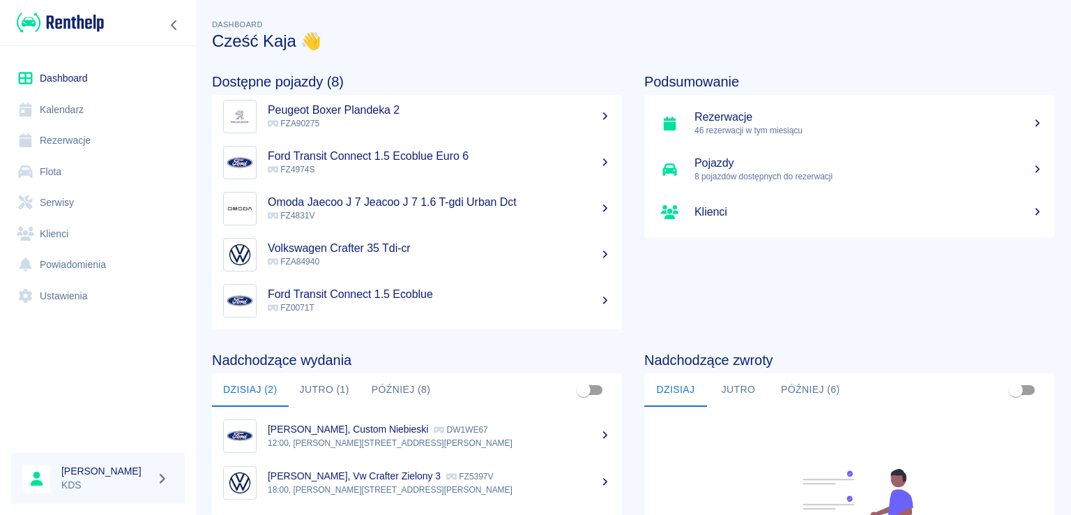
click at [68, 107] on link "Kalendarz" at bounding box center [98, 109] width 174 height 31
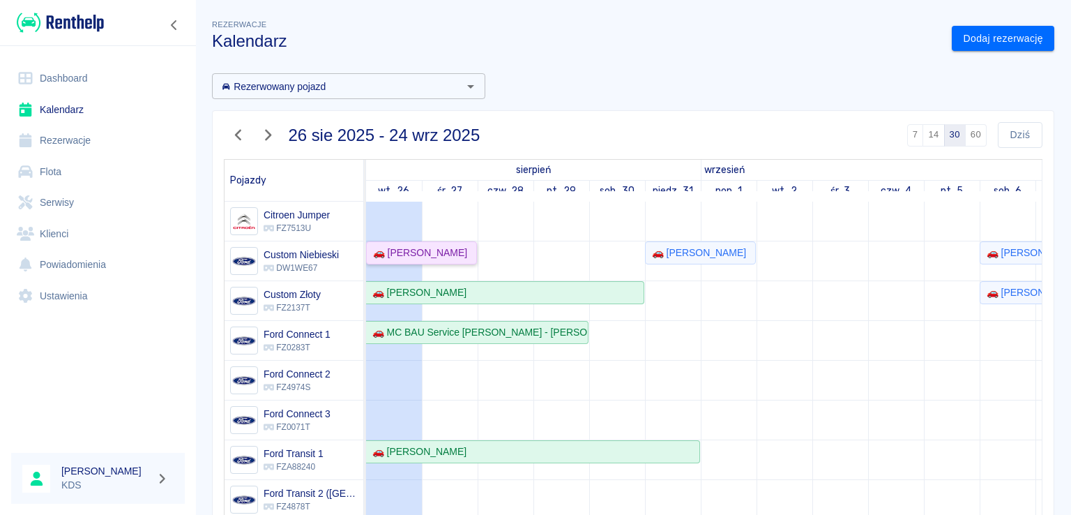
click at [401, 260] on link "🚗 [PERSON_NAME]" at bounding box center [421, 252] width 111 height 23
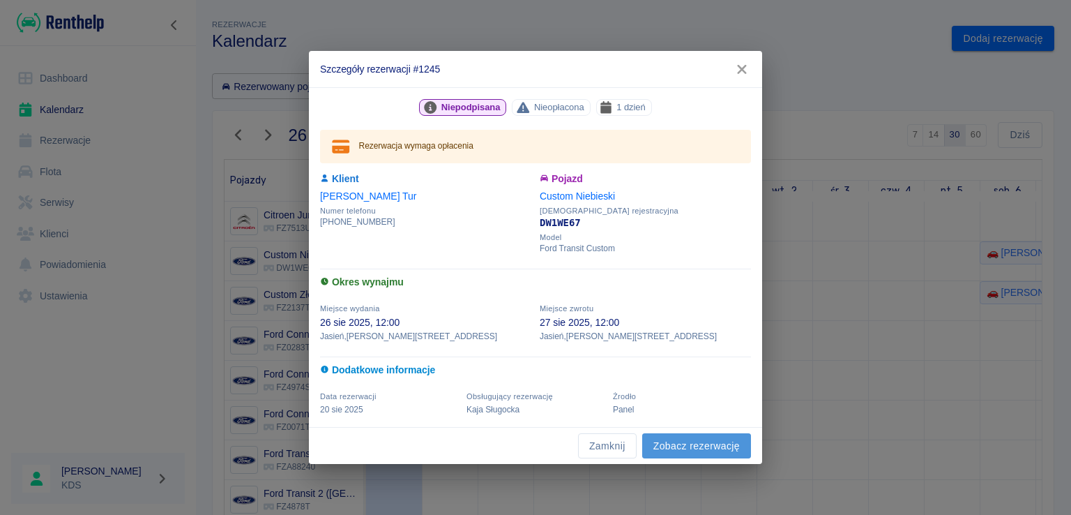
click at [700, 437] on link "Zobacz rezerwację" at bounding box center [696, 446] width 109 height 26
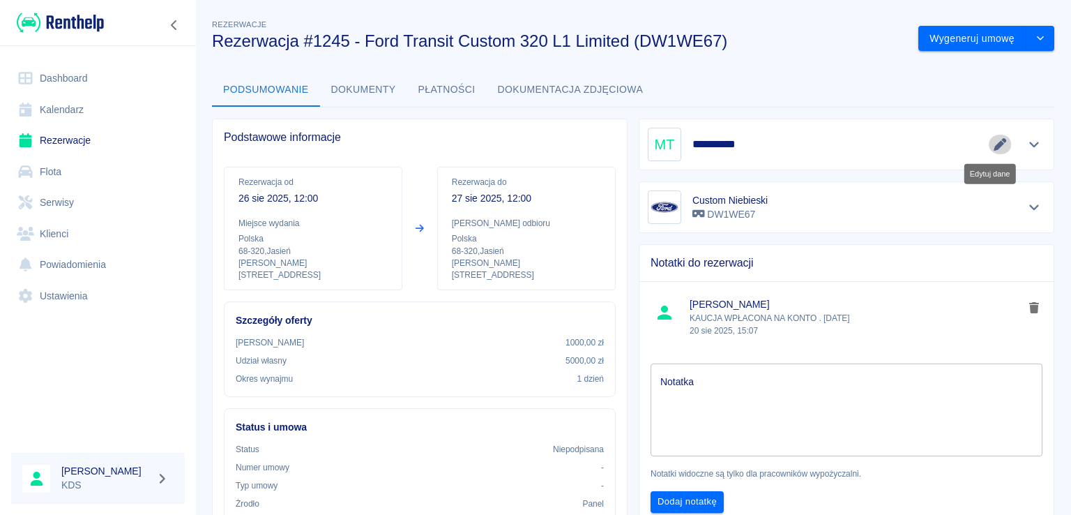
click at [989, 143] on button "Edytuj dane" at bounding box center [1000, 145] width 23 height 20
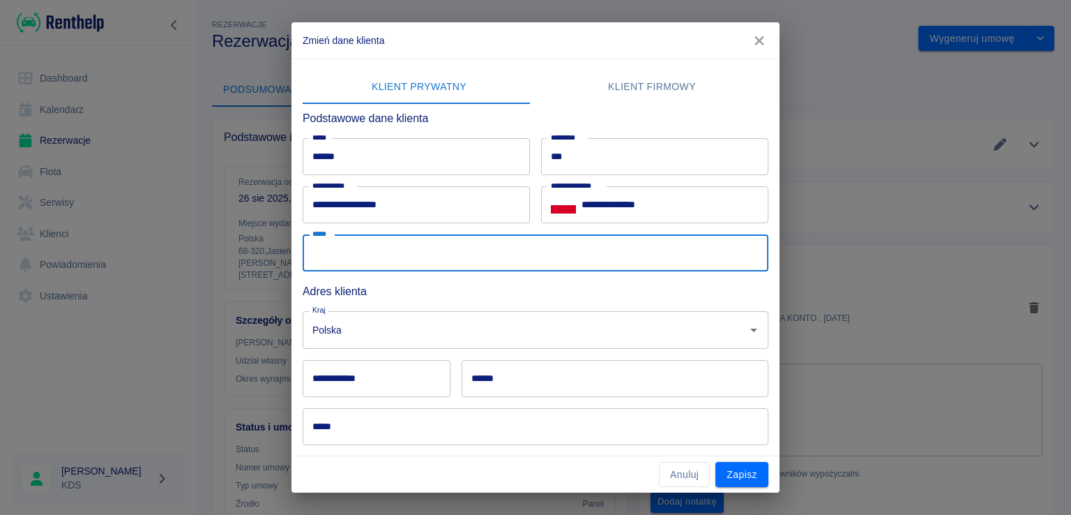
click at [388, 260] on input "*****" at bounding box center [536, 252] width 466 height 37
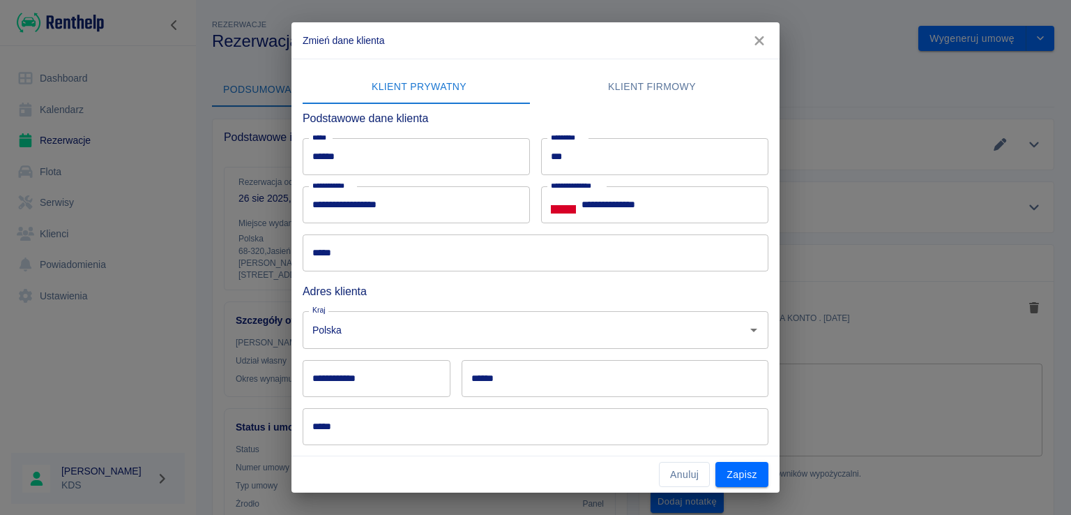
click at [564, 296] on h6 "Adres klienta" at bounding box center [536, 290] width 466 height 17
click at [415, 366] on input "**********" at bounding box center [377, 378] width 148 height 37
click at [603, 315] on div "Polska Kraj" at bounding box center [536, 329] width 466 height 37
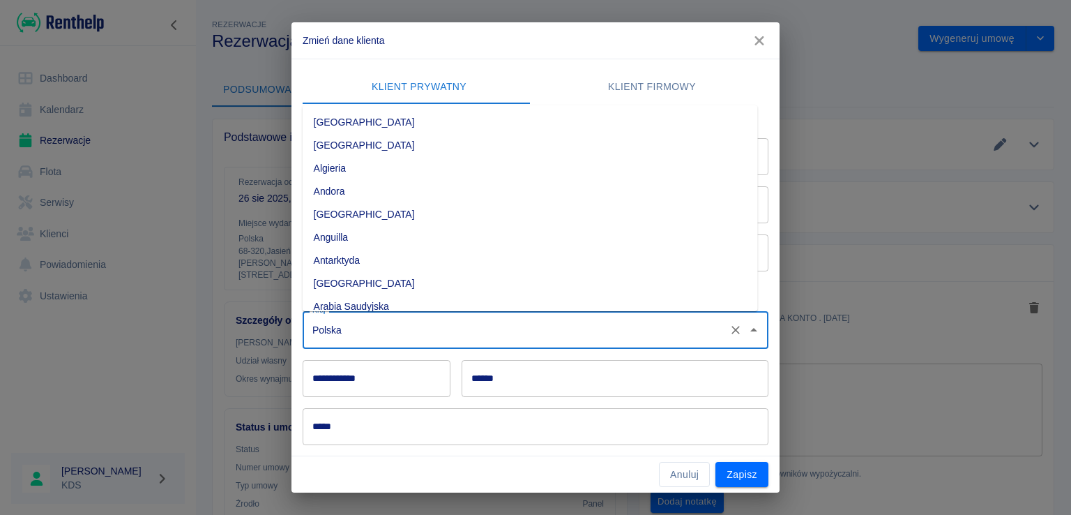
scroll to position [3689, 0]
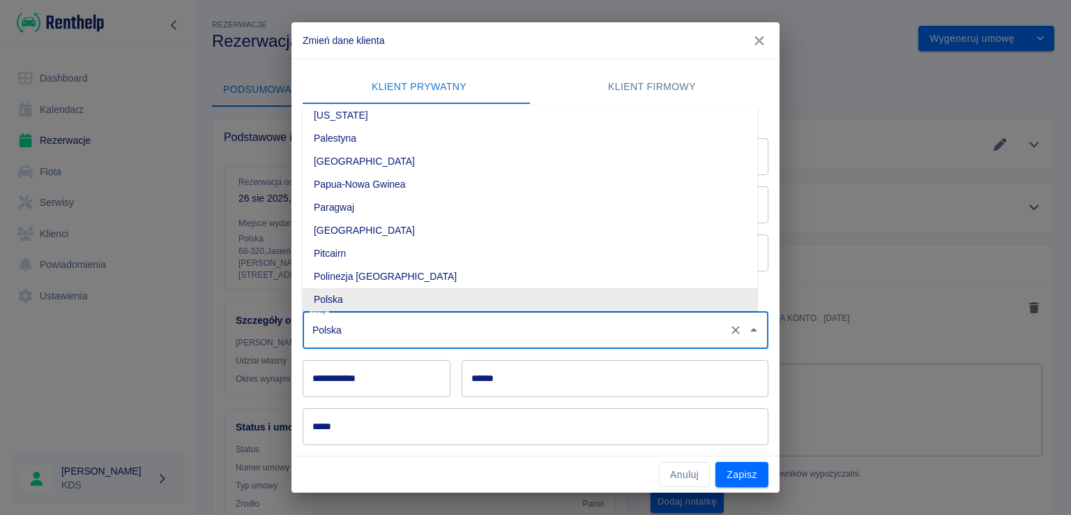
click at [838, 374] on div "**********" at bounding box center [535, 257] width 1071 height 515
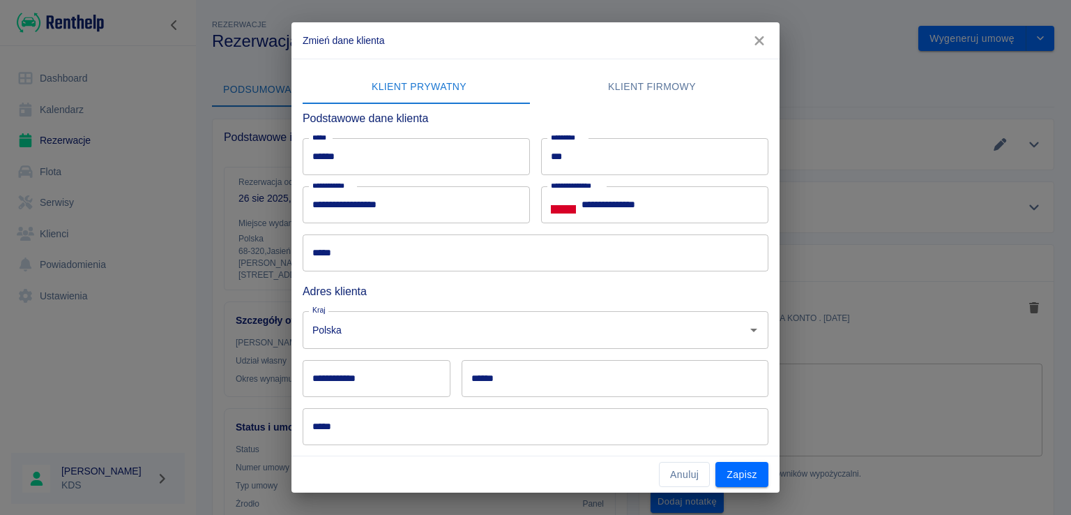
click at [391, 377] on input "**********" at bounding box center [377, 378] width 148 height 37
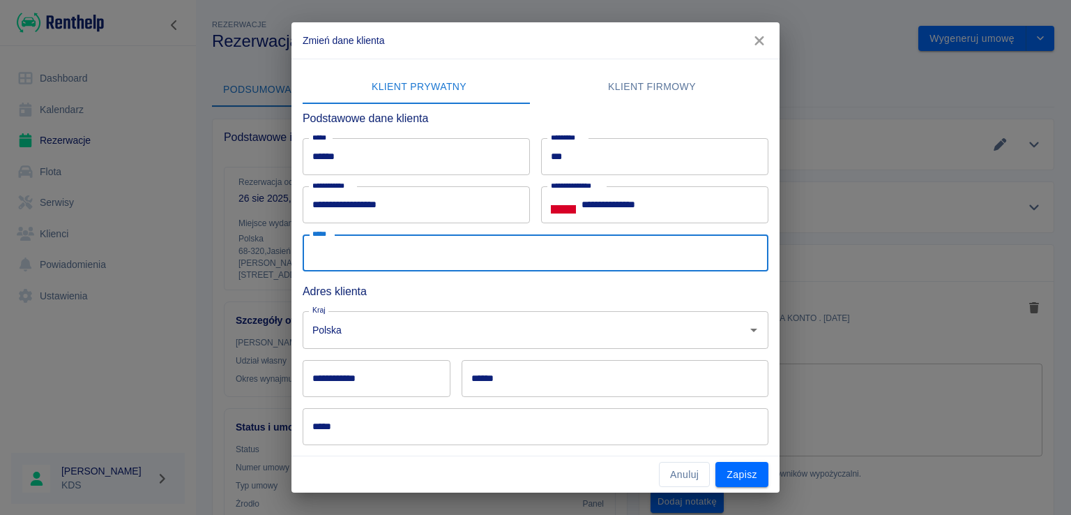
drag, startPoint x: 596, startPoint y: 268, endPoint x: 603, endPoint y: 282, distance: 15.9
click at [596, 268] on input "*****" at bounding box center [536, 252] width 466 height 37
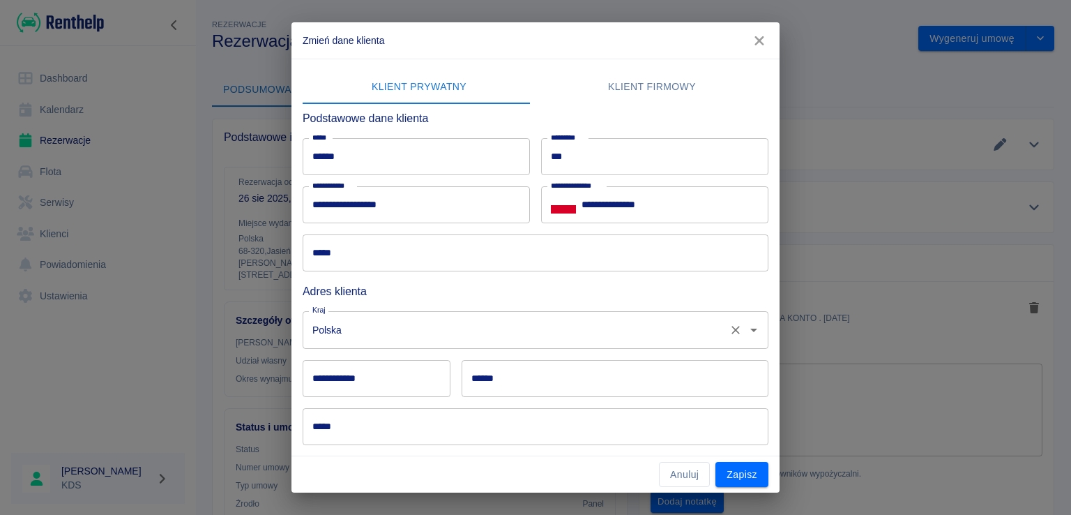
drag, startPoint x: 338, startPoint y: 300, endPoint x: 552, endPoint y: 310, distance: 214.3
click at [338, 300] on div "Kraj Polska Kraj" at bounding box center [530, 324] width 477 height 48
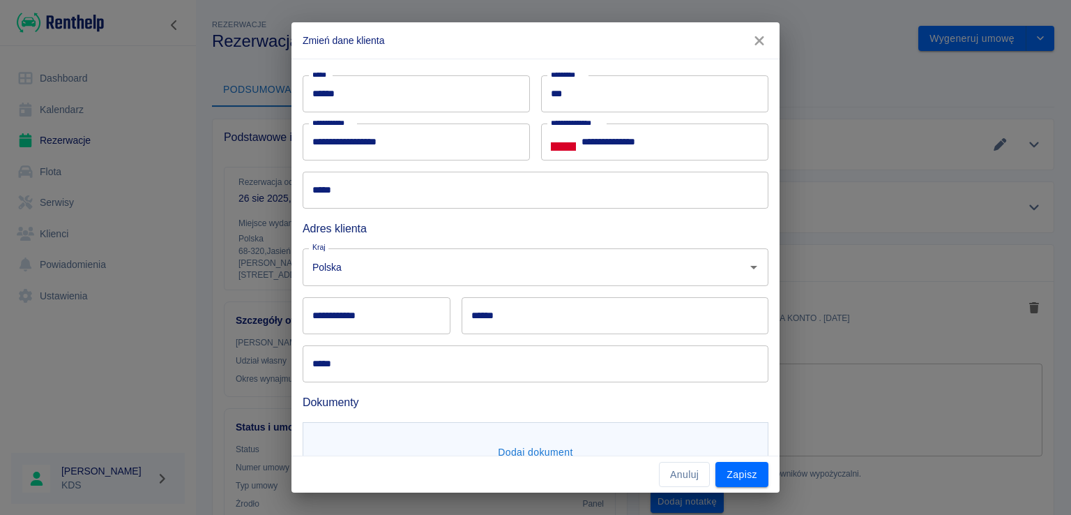
scroll to position [43, 0]
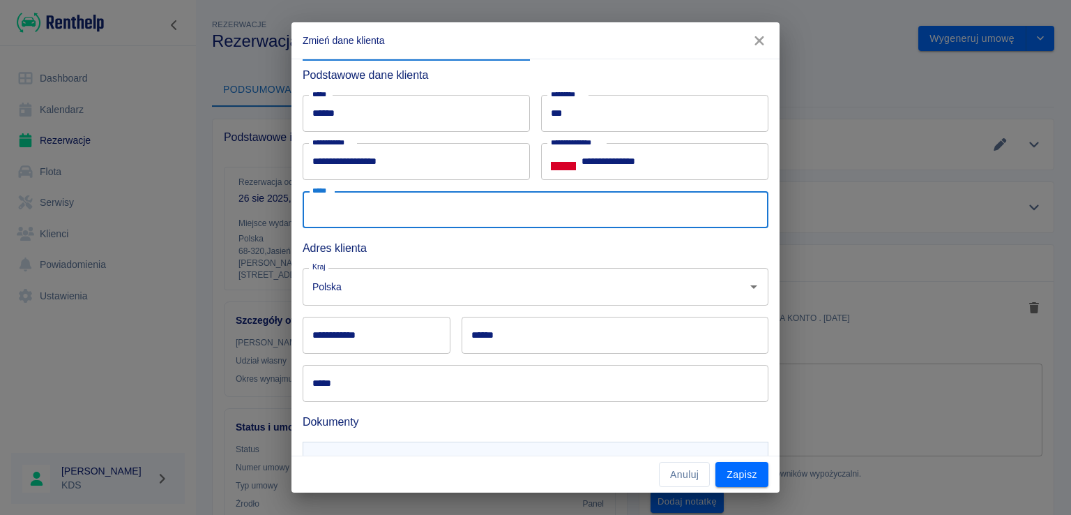
drag, startPoint x: 371, startPoint y: 206, endPoint x: 538, endPoint y: 386, distance: 245.7
click at [371, 206] on input "*****" at bounding box center [536, 209] width 466 height 37
click at [547, 209] on input "*****" at bounding box center [536, 209] width 466 height 37
click at [515, 249] on h6 "Adres klienta" at bounding box center [536, 247] width 466 height 17
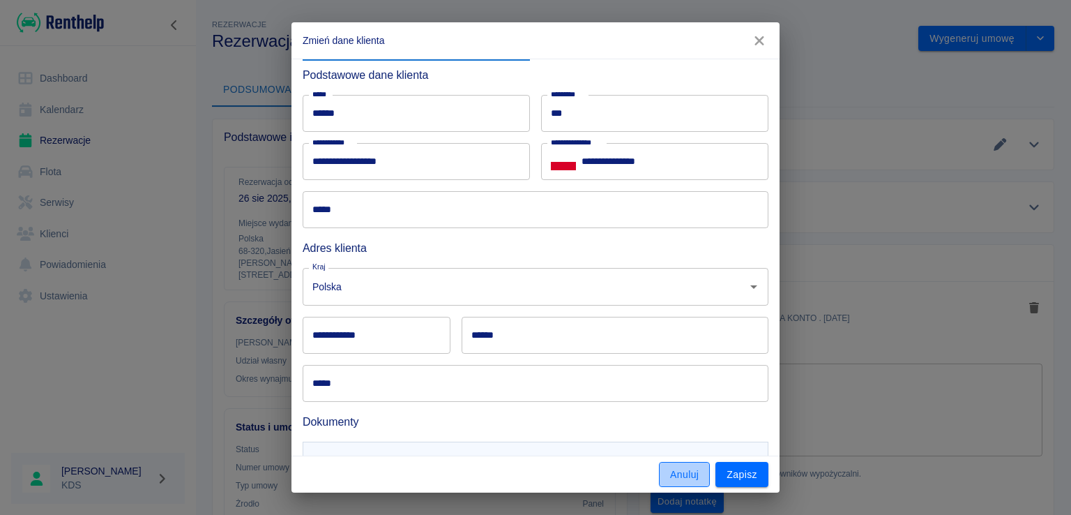
click at [700, 476] on button "Anuluj" at bounding box center [684, 475] width 51 height 26
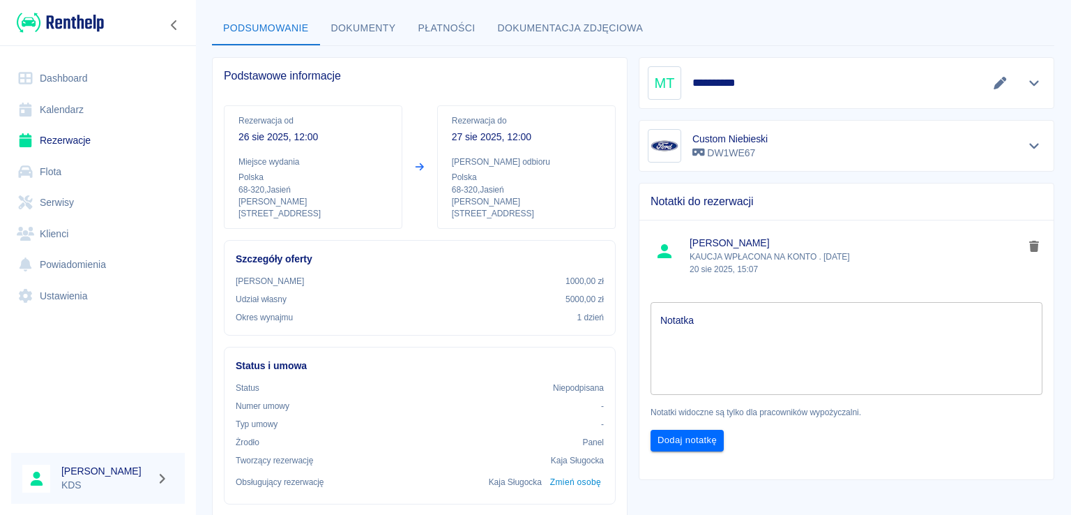
scroll to position [0, 0]
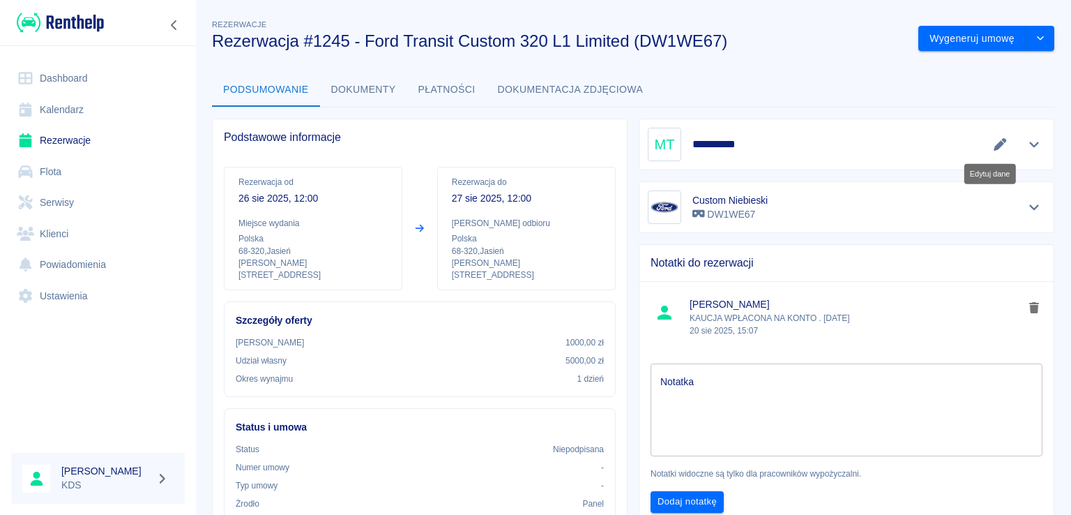
click at [989, 151] on button "Edytuj dane" at bounding box center [1000, 145] width 23 height 20
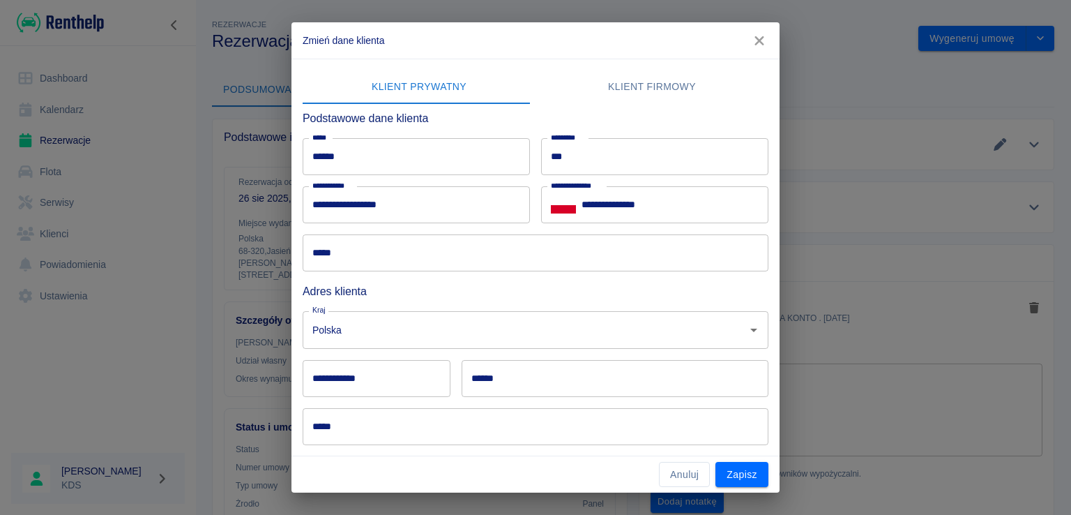
click at [427, 256] on input "*****" at bounding box center [536, 252] width 466 height 37
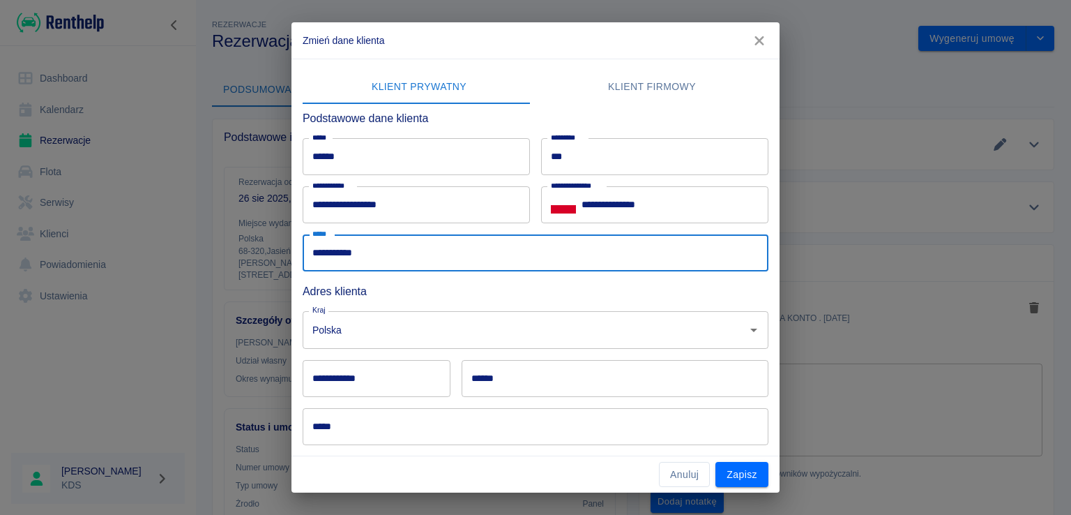
type input "**********"
click at [407, 386] on input "**********" at bounding box center [377, 378] width 148 height 37
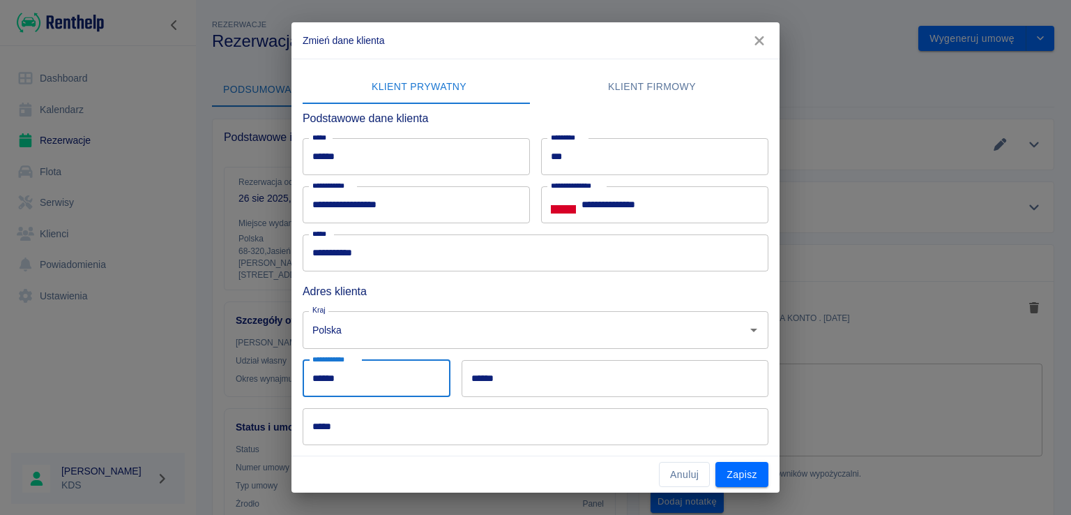
type input "******"
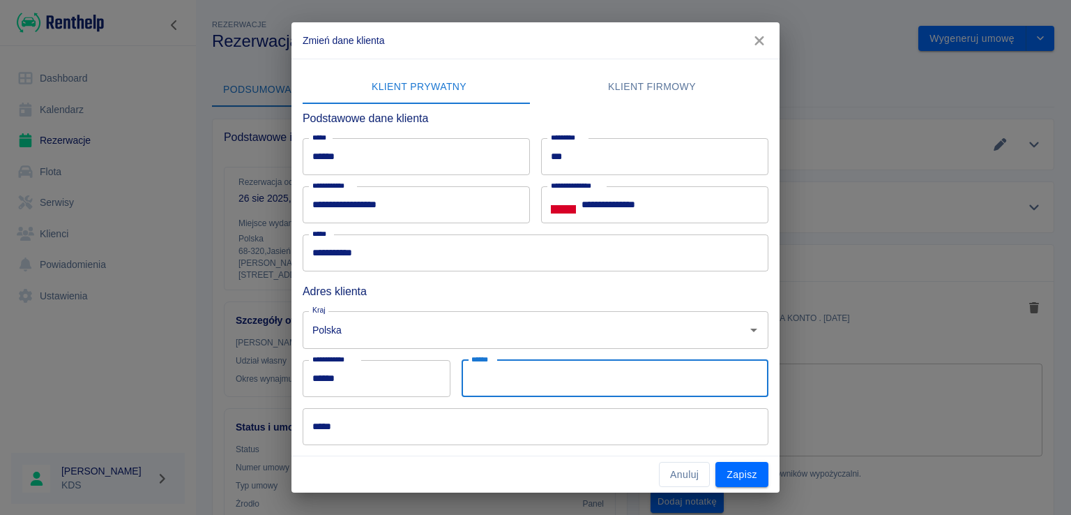
drag, startPoint x: 610, startPoint y: 391, endPoint x: 642, endPoint y: 402, distance: 34.0
click at [610, 392] on input "******" at bounding box center [615, 378] width 307 height 37
type input "****"
click at [494, 441] on input "*****" at bounding box center [536, 426] width 466 height 37
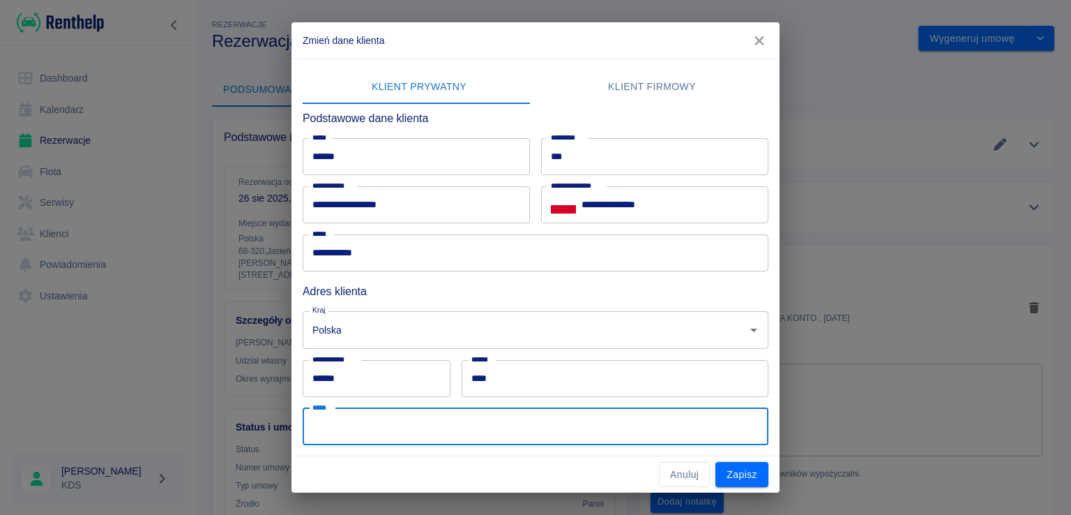
click at [554, 422] on input "*****" at bounding box center [536, 426] width 466 height 37
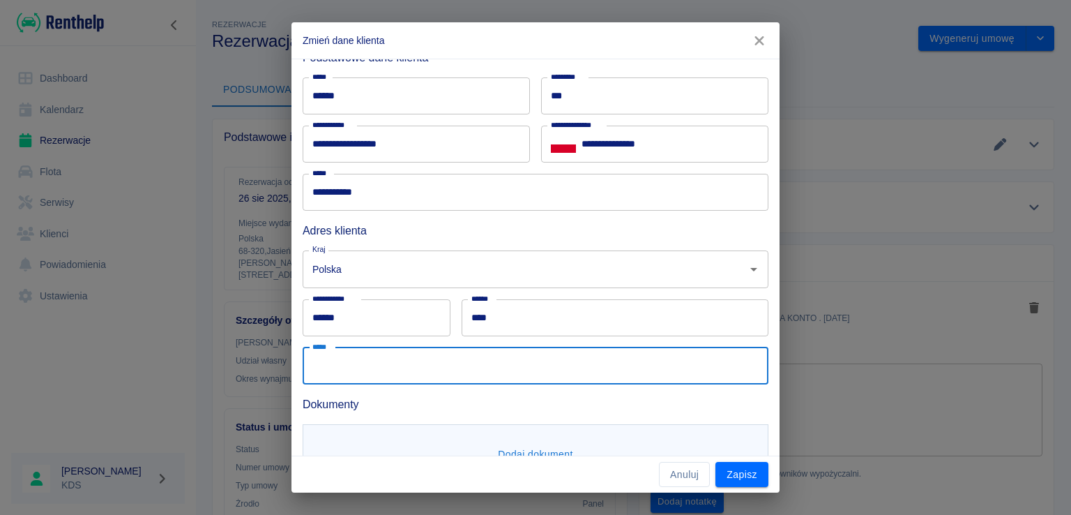
scroll to position [113, 0]
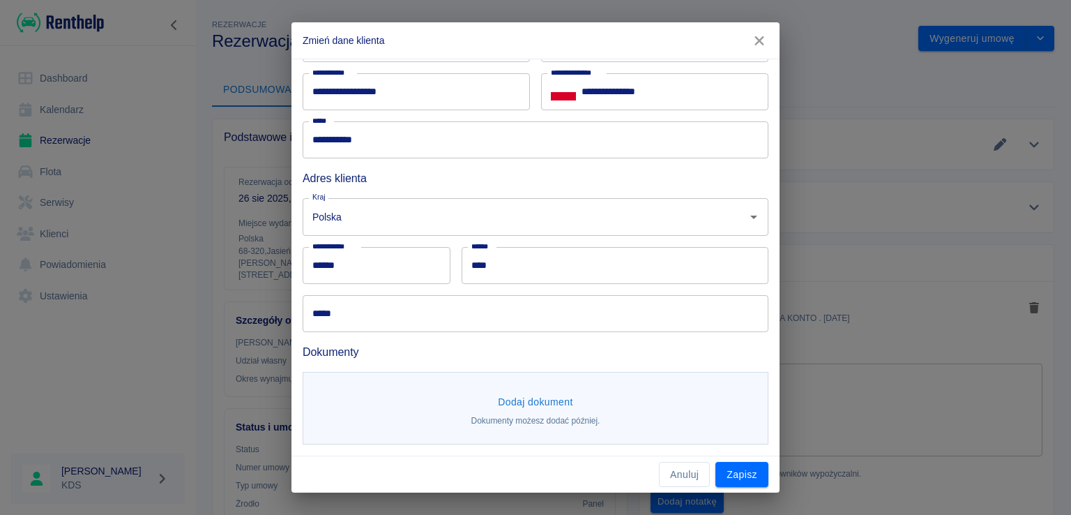
drag, startPoint x: 597, startPoint y: 354, endPoint x: 590, endPoint y: 334, distance: 21.4
click at [596, 349] on h6 "Dokumenty" at bounding box center [536, 351] width 466 height 17
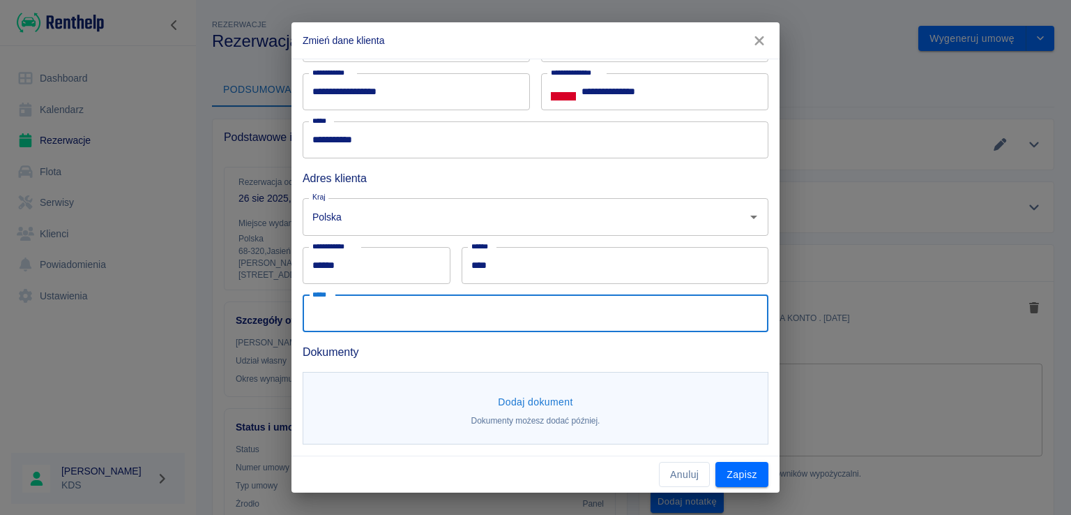
click at [590, 326] on input "*****" at bounding box center [536, 313] width 466 height 37
type input "**********"
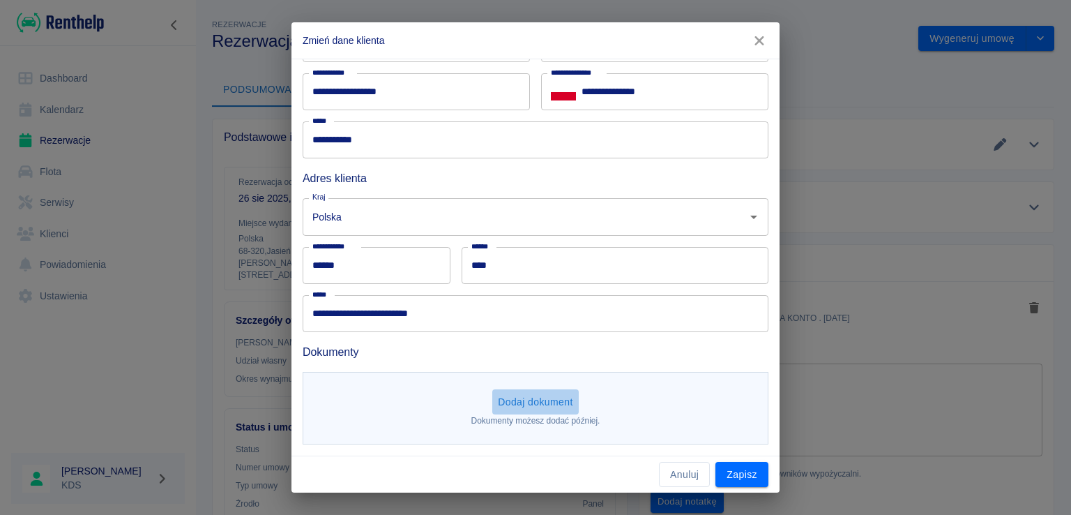
click at [541, 411] on button "Dodaj dokument" at bounding box center [535, 402] width 86 height 26
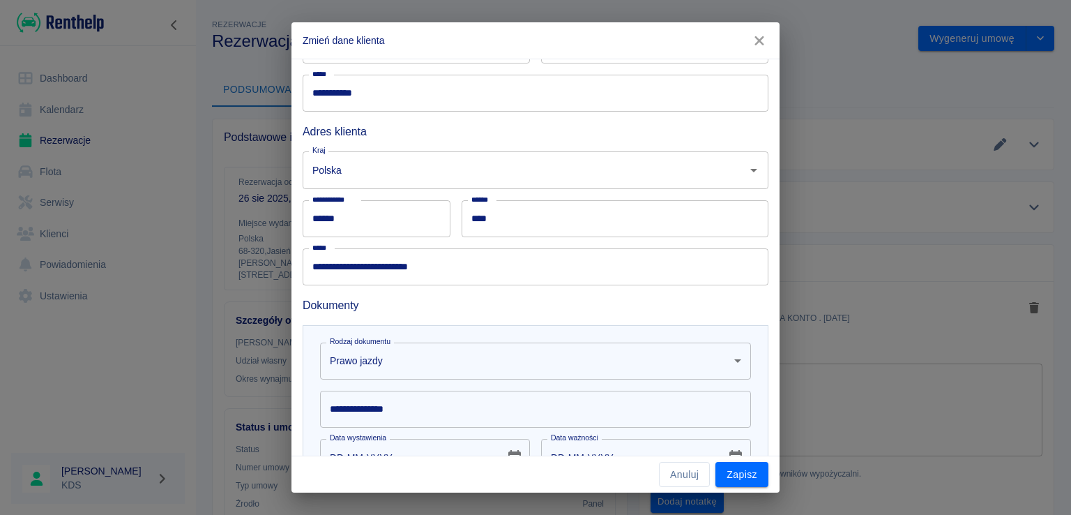
scroll to position [252, 0]
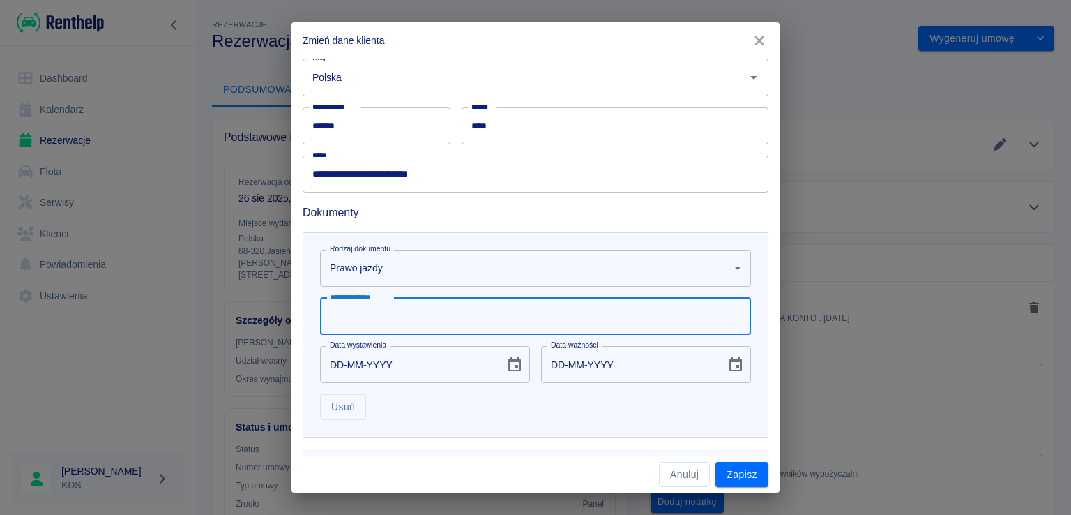
click at [386, 307] on div "**********" at bounding box center [535, 316] width 431 height 37
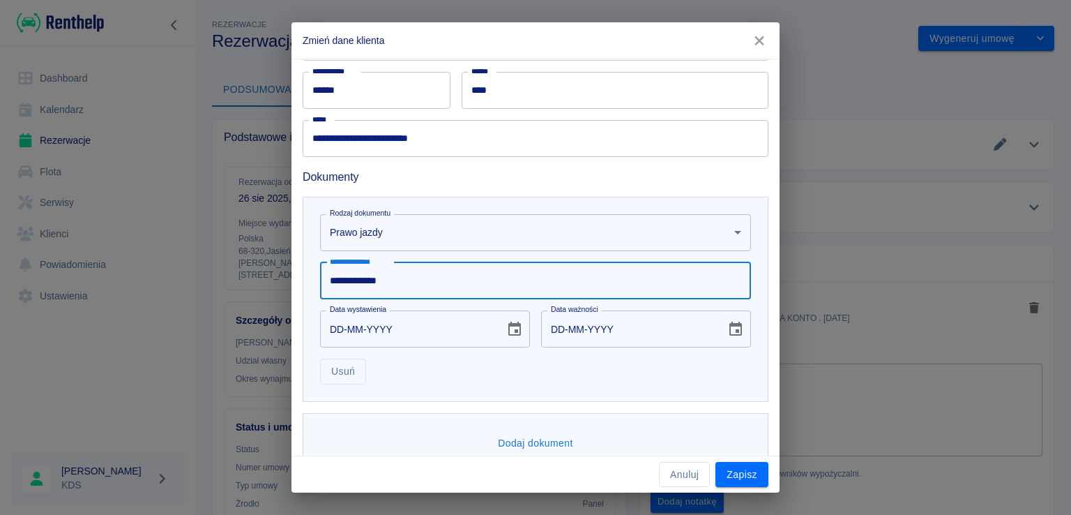
scroll to position [316, 0]
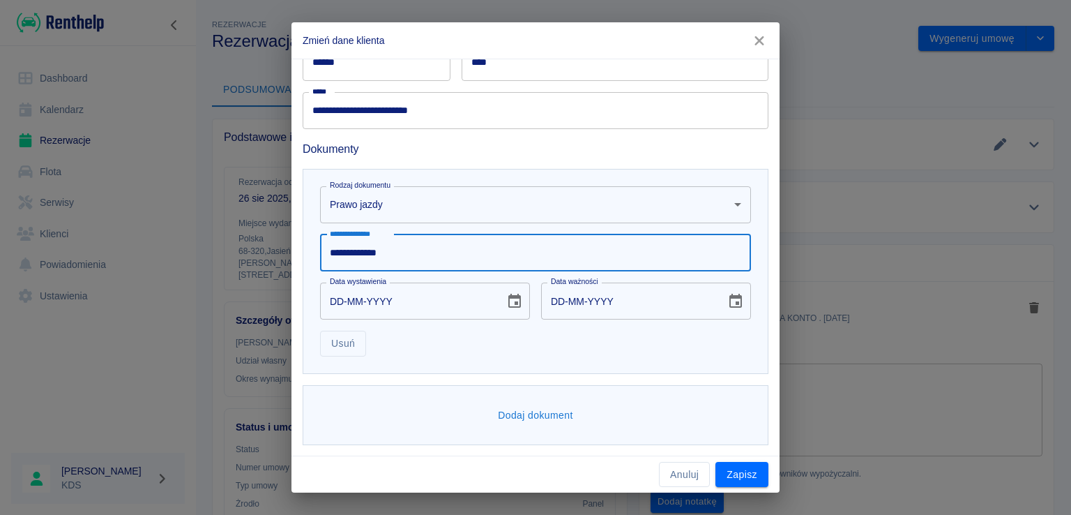
type input "**********"
click at [506, 411] on button "Dodaj dokument" at bounding box center [535, 415] width 86 height 26
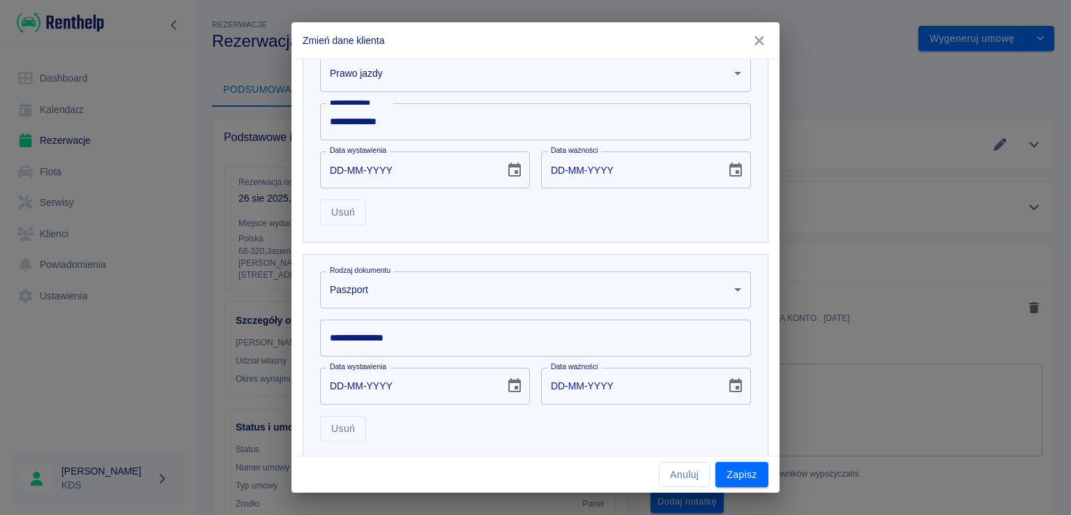
scroll to position [455, 0]
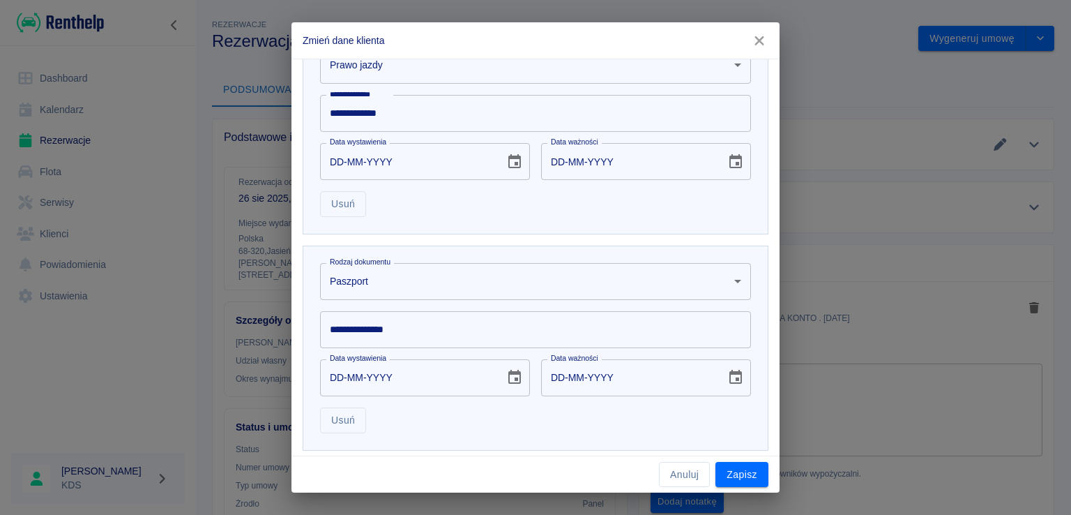
click at [483, 275] on body "**********" at bounding box center [535, 257] width 1071 height 515
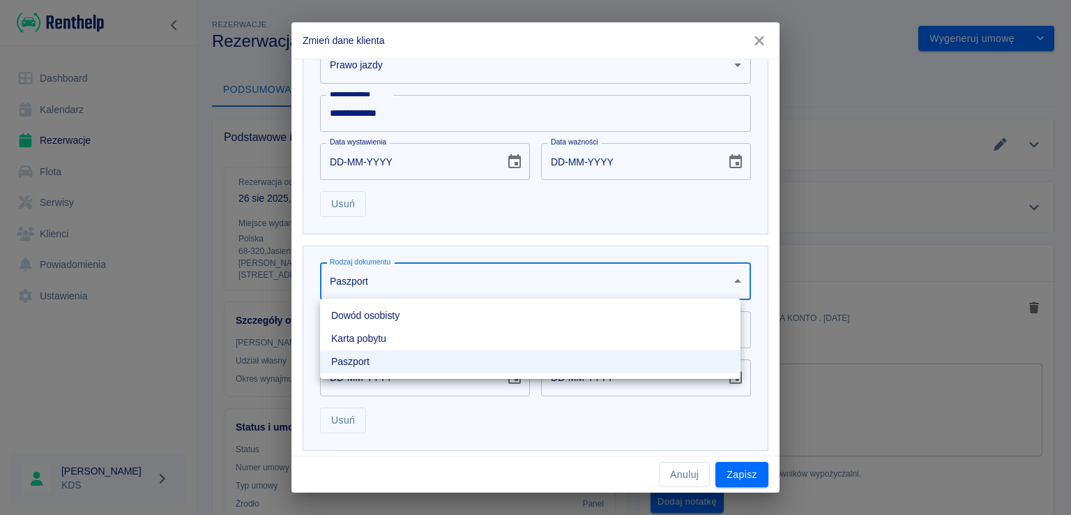
click at [391, 315] on li "Dowód osobisty" at bounding box center [530, 315] width 421 height 23
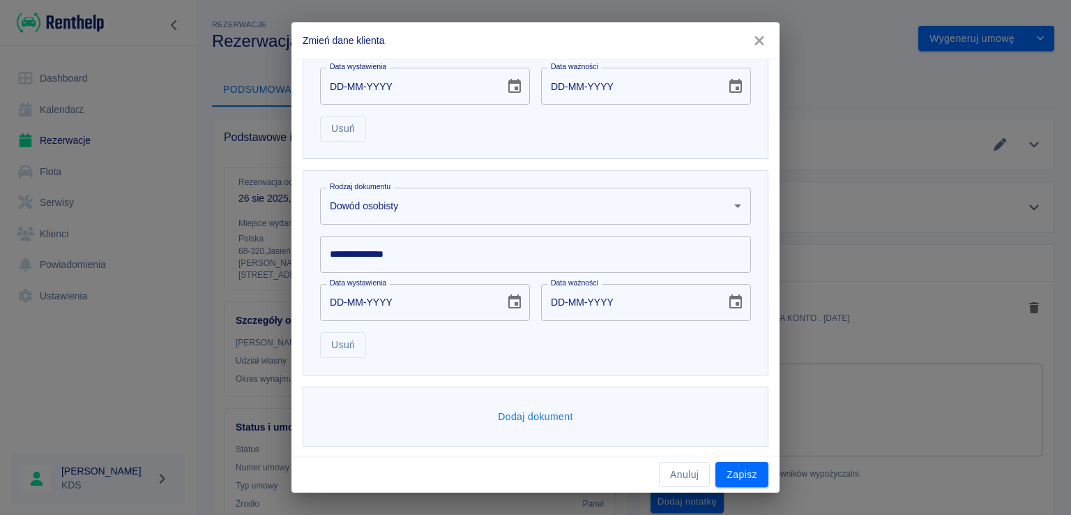
scroll to position [532, 0]
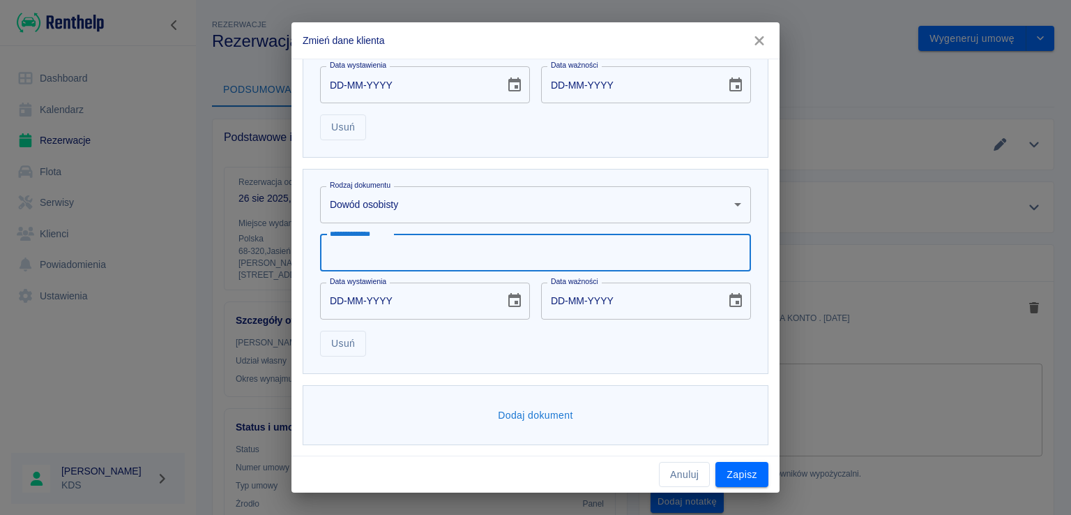
click at [449, 257] on input "**********" at bounding box center [535, 252] width 431 height 37
type input "**********"
click at [746, 470] on button "Zapisz" at bounding box center [742, 475] width 53 height 26
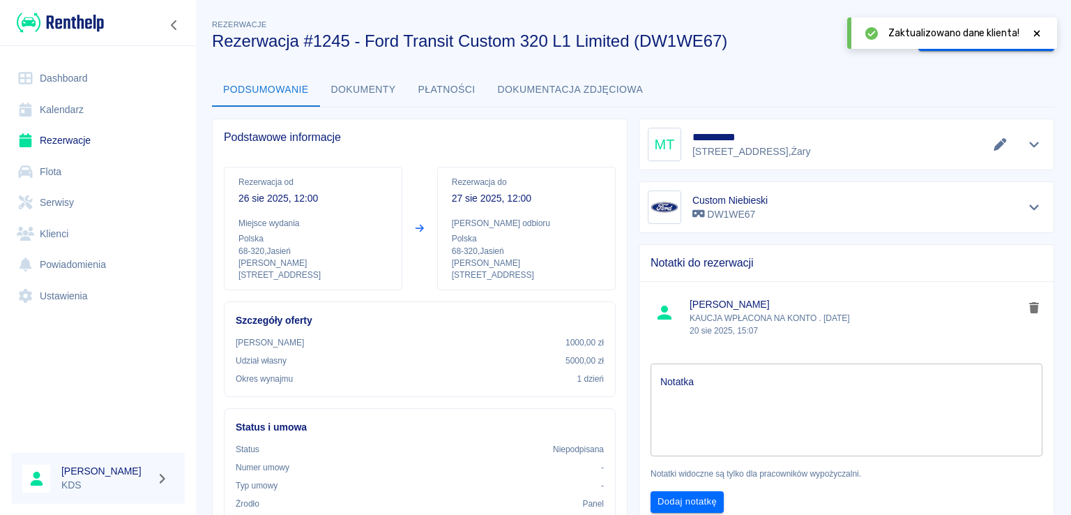
click at [1036, 31] on icon at bounding box center [1037, 33] width 6 height 6
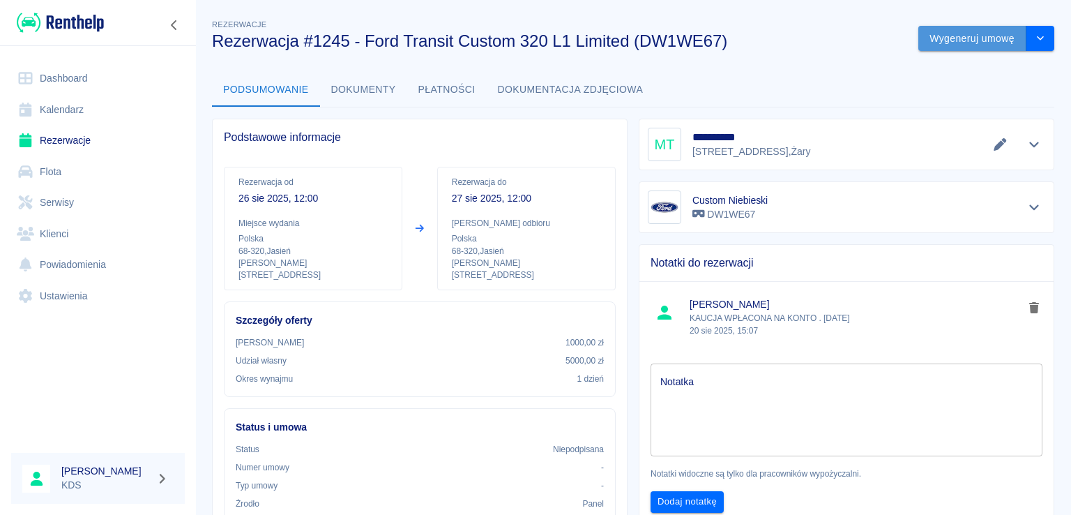
click at [962, 34] on button "Wygeneruj umowę" at bounding box center [972, 39] width 108 height 26
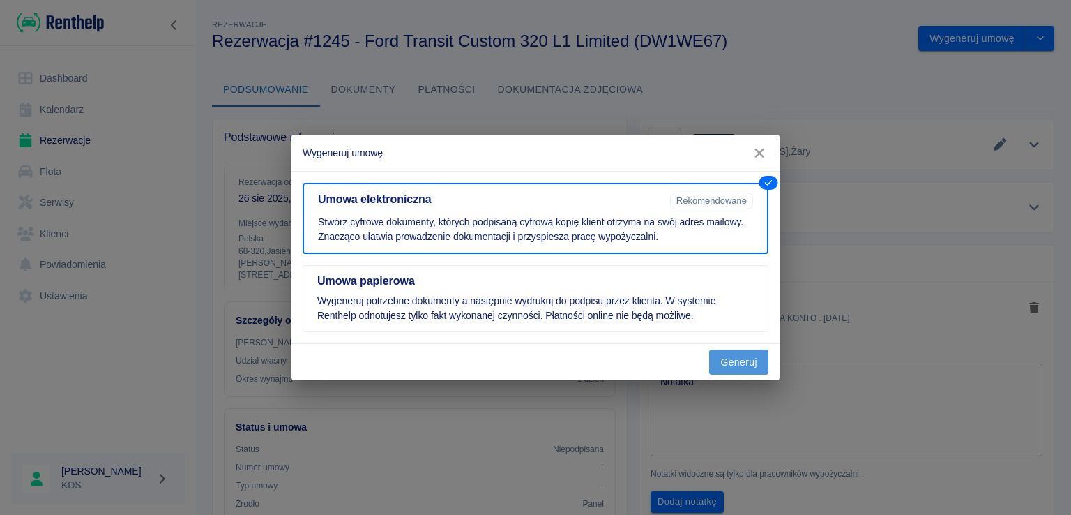
click at [750, 355] on button "Generuj" at bounding box center [738, 362] width 59 height 26
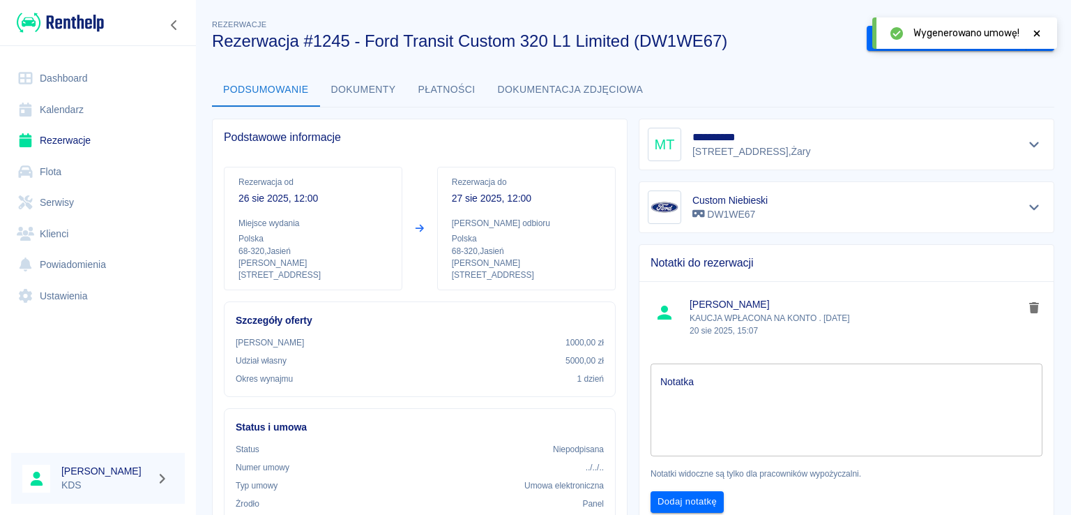
click at [1035, 27] on div at bounding box center [1037, 33] width 13 height 15
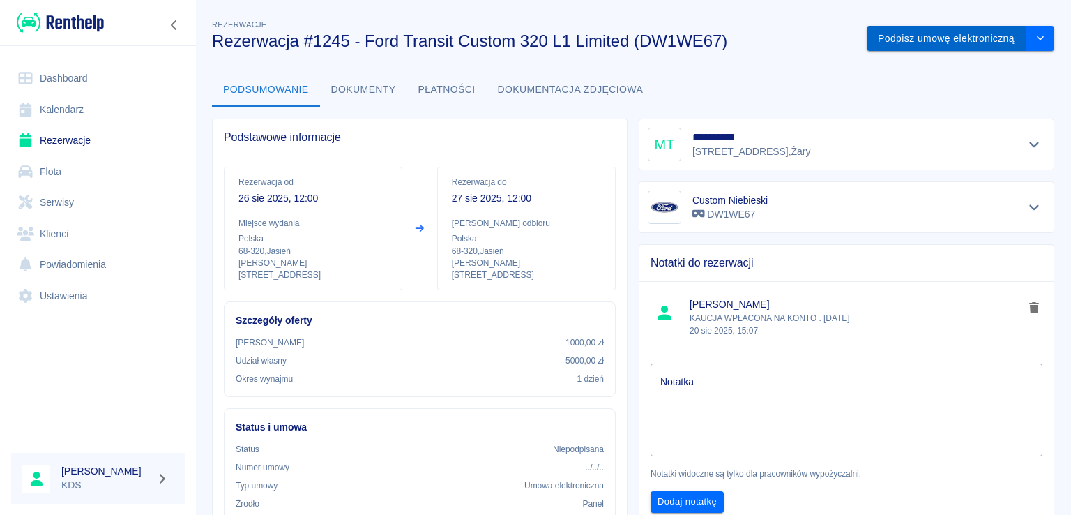
click at [951, 41] on button "Podpisz umowę elektroniczną" at bounding box center [947, 39] width 160 height 26
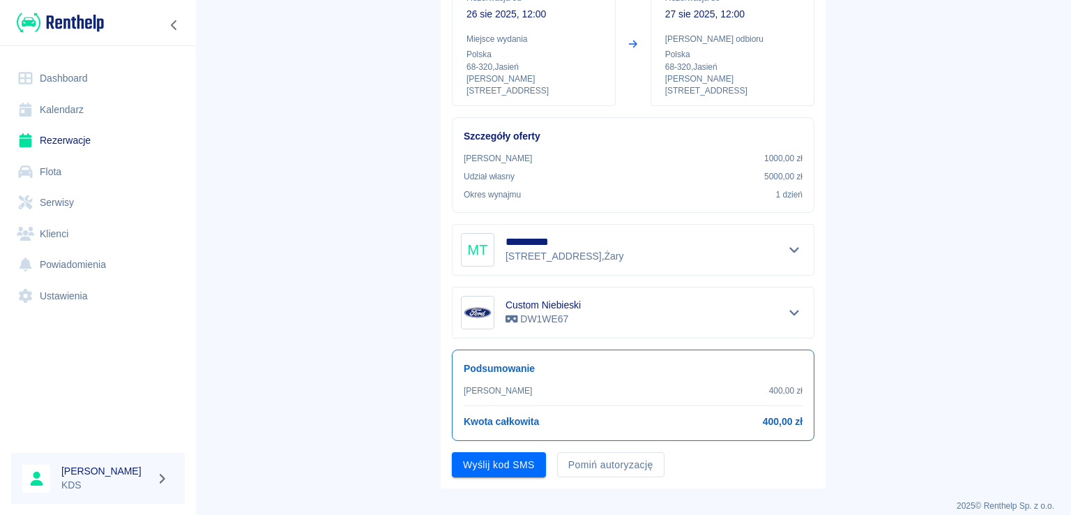
scroll to position [164, 0]
click at [563, 455] on button "Pomiń autoryzację" at bounding box center [610, 464] width 107 height 26
click at [488, 451] on button "Podpisz umowę" at bounding box center [499, 464] width 95 height 26
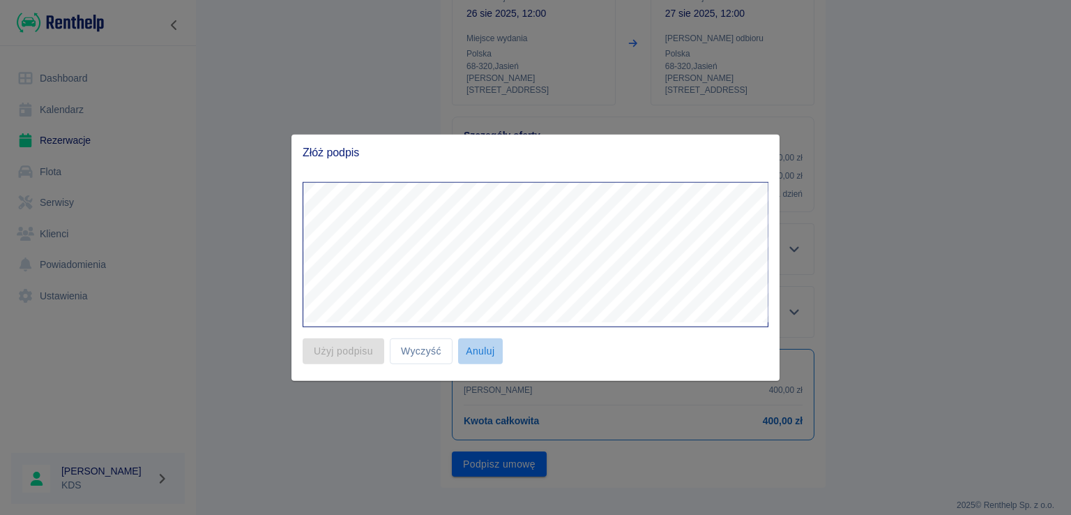
click at [475, 349] on button "Anuluj" at bounding box center [480, 351] width 45 height 26
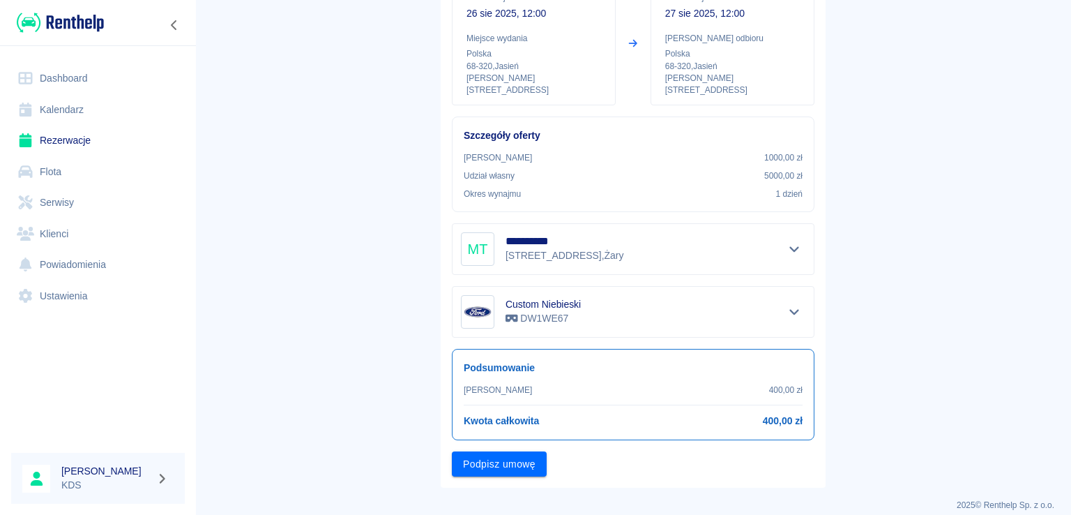
click at [100, 78] on link "Dashboard" at bounding box center [98, 78] width 174 height 31
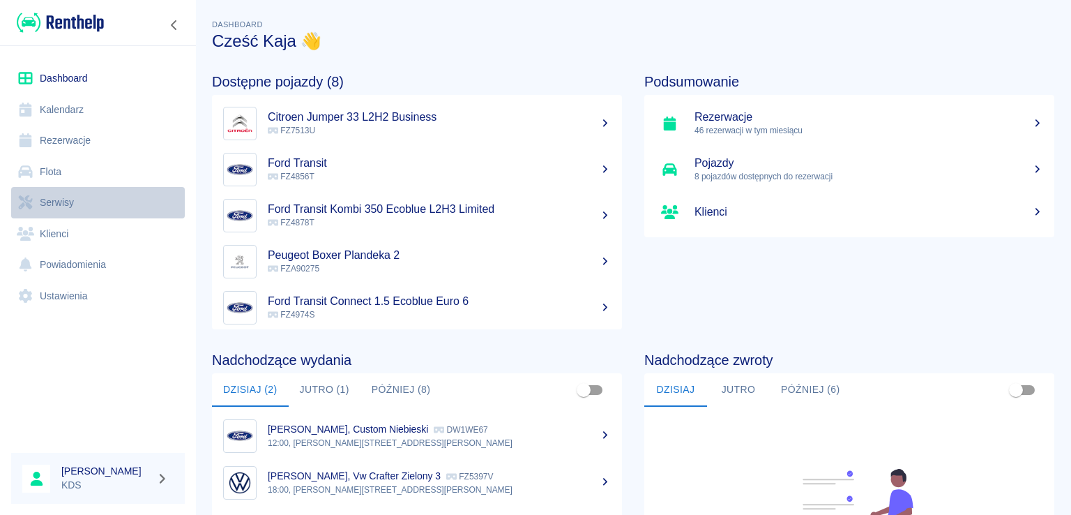
click at [82, 193] on link "Serwisy" at bounding box center [98, 202] width 174 height 31
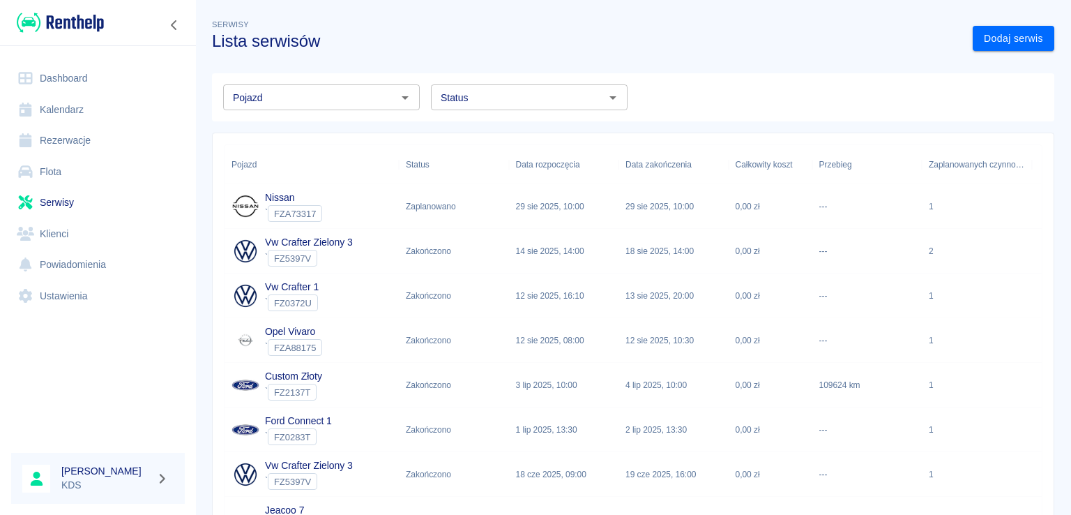
click at [724, 58] on div "Serwisy Lista serwisów Dodaj serwis Pojazd Pojazd Status Status Pojazd Status D…" at bounding box center [633, 346] width 876 height 680
click at [87, 105] on link "Kalendarz" at bounding box center [98, 109] width 174 height 31
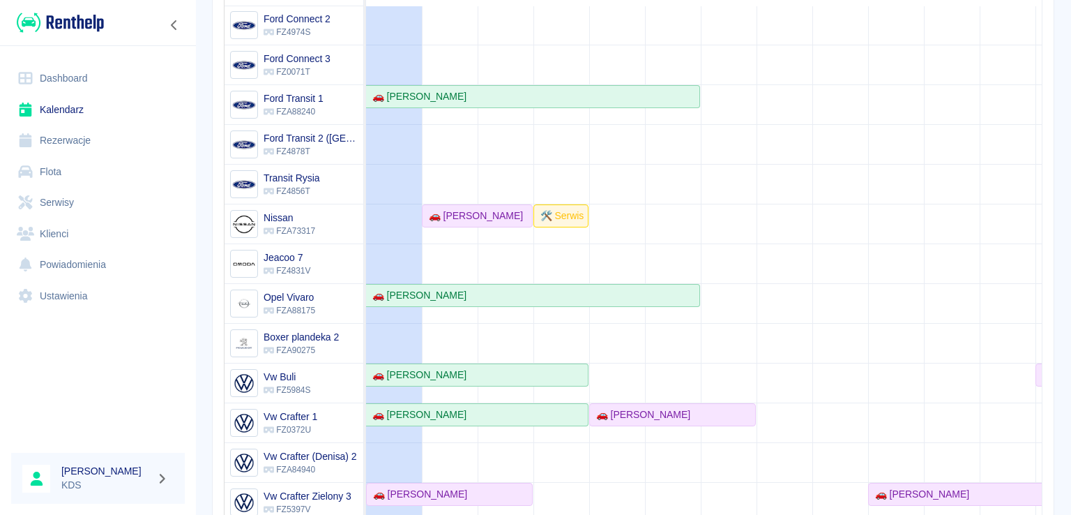
scroll to position [261, 0]
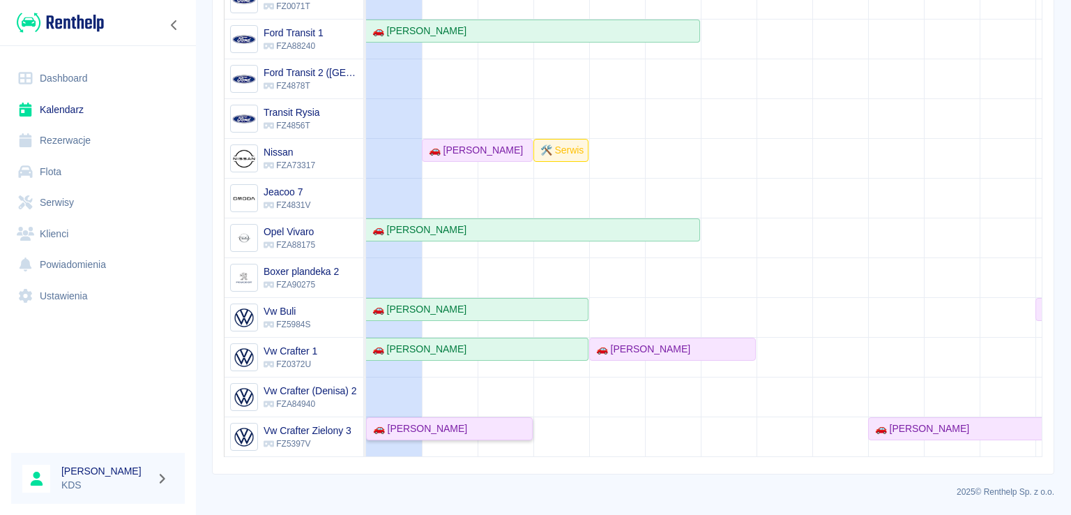
click at [433, 421] on div "🚗 [PERSON_NAME]" at bounding box center [418, 428] width 100 height 15
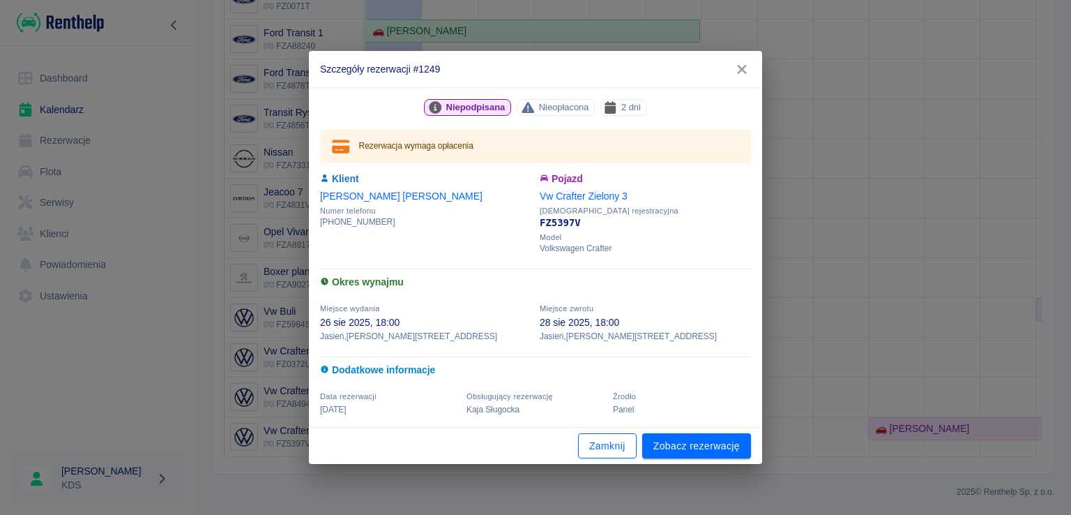
click at [610, 447] on button "Zamknij" at bounding box center [607, 446] width 59 height 26
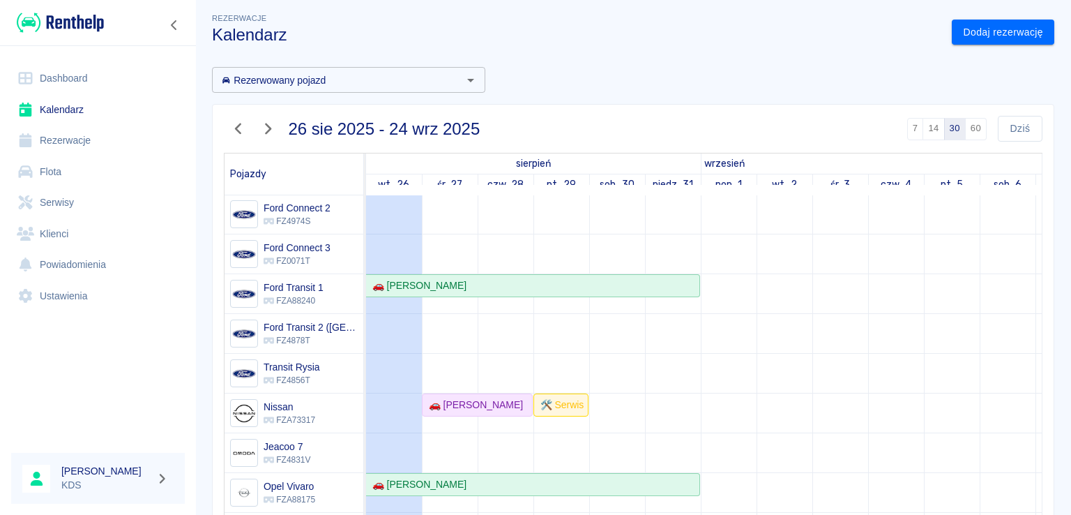
scroll to position [0, 0]
